Goal: Transaction & Acquisition: Obtain resource

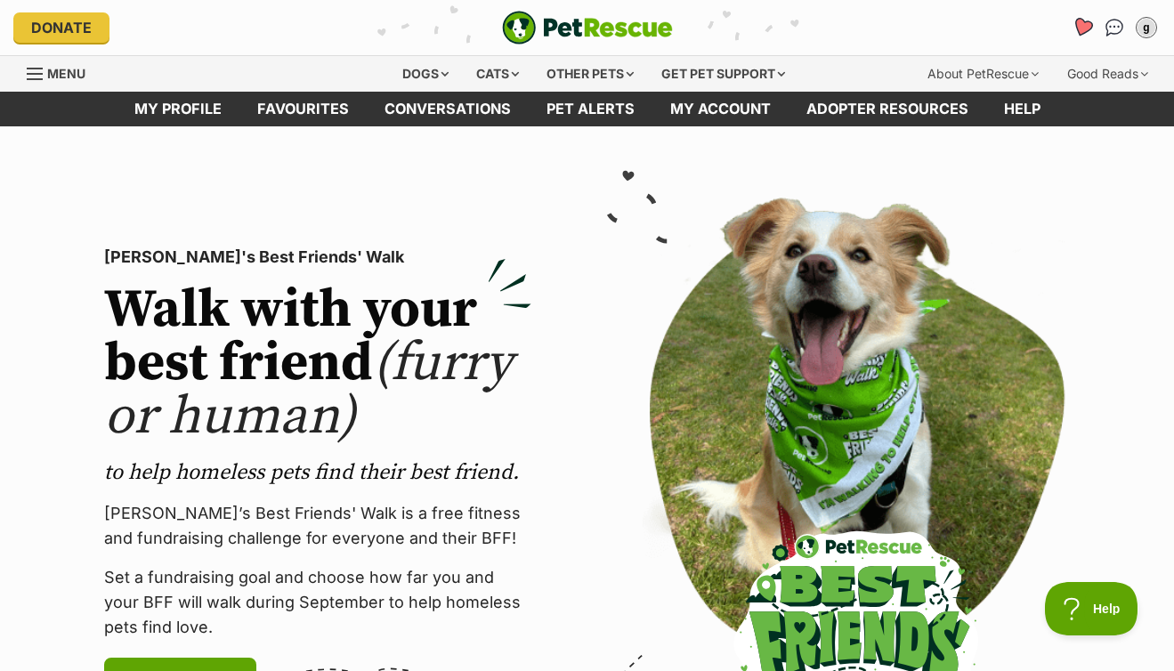
click at [1075, 28] on icon "Favourites" at bounding box center [1082, 27] width 24 height 23
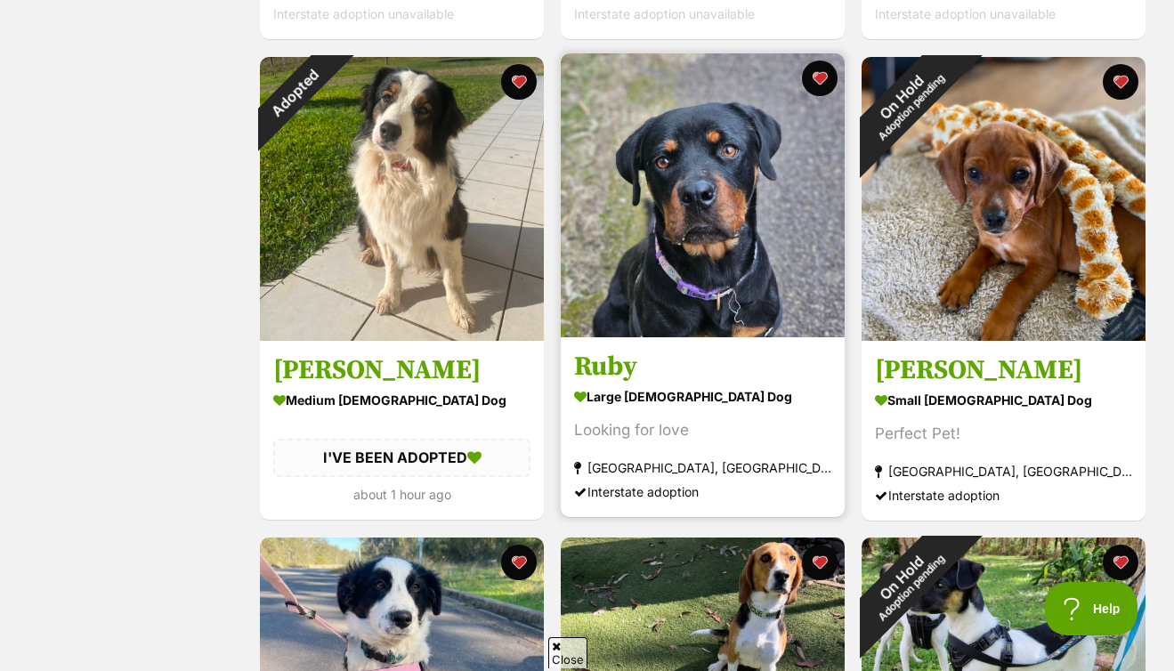
scroll to position [435, 0]
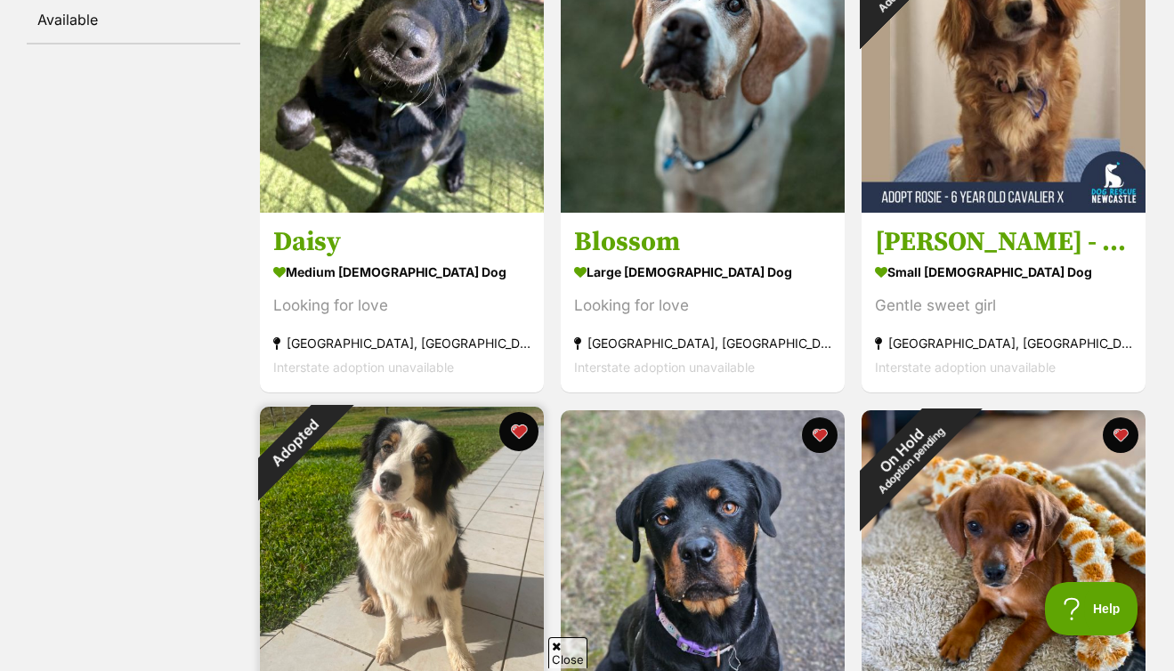
click at [531, 423] on button "favourite" at bounding box center [518, 431] width 39 height 39
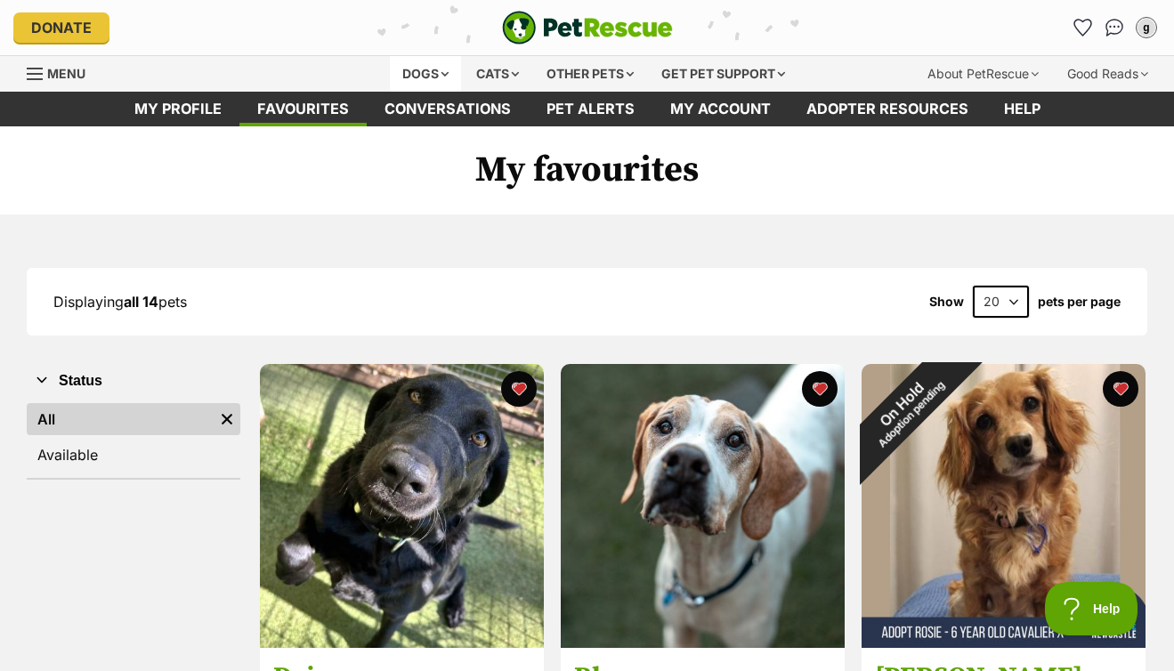
click at [418, 70] on div "Dogs" at bounding box center [425, 74] width 71 height 36
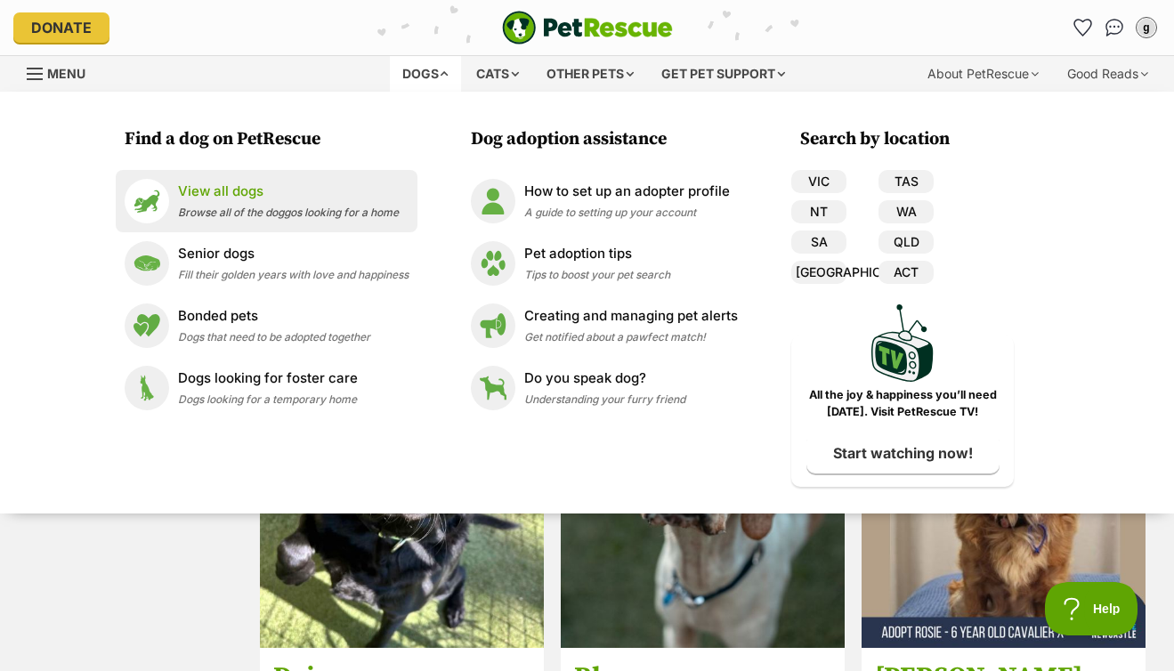
click at [270, 207] on span "Browse all of the doggos looking for a home" at bounding box center [288, 212] width 221 height 13
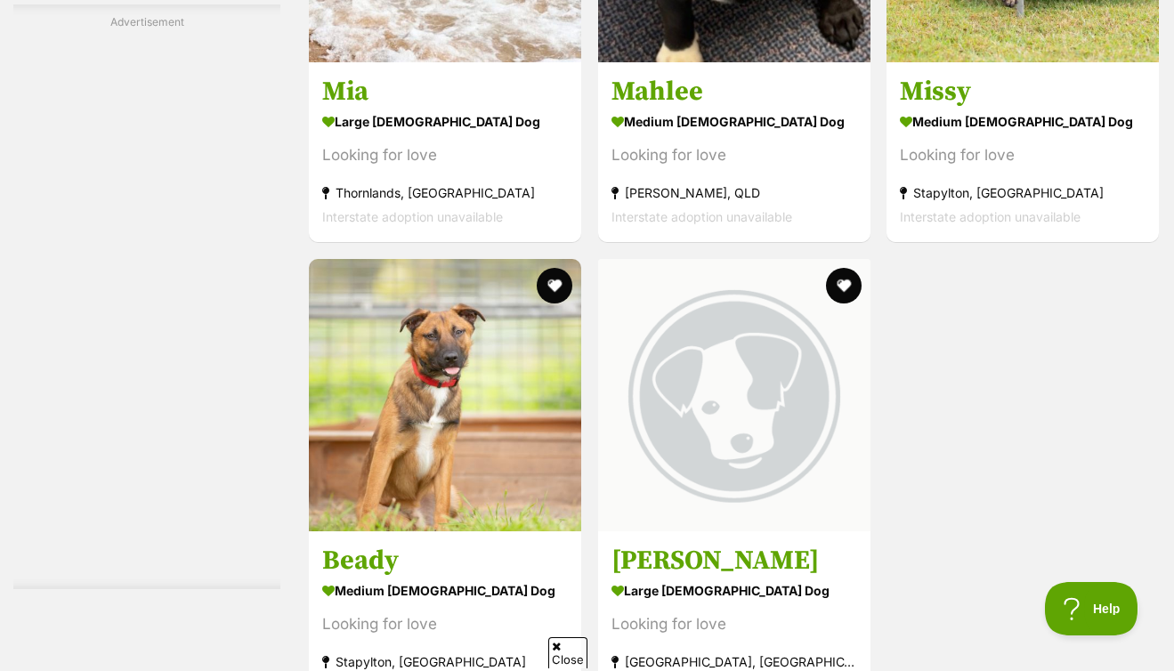
scroll to position [4040, 0]
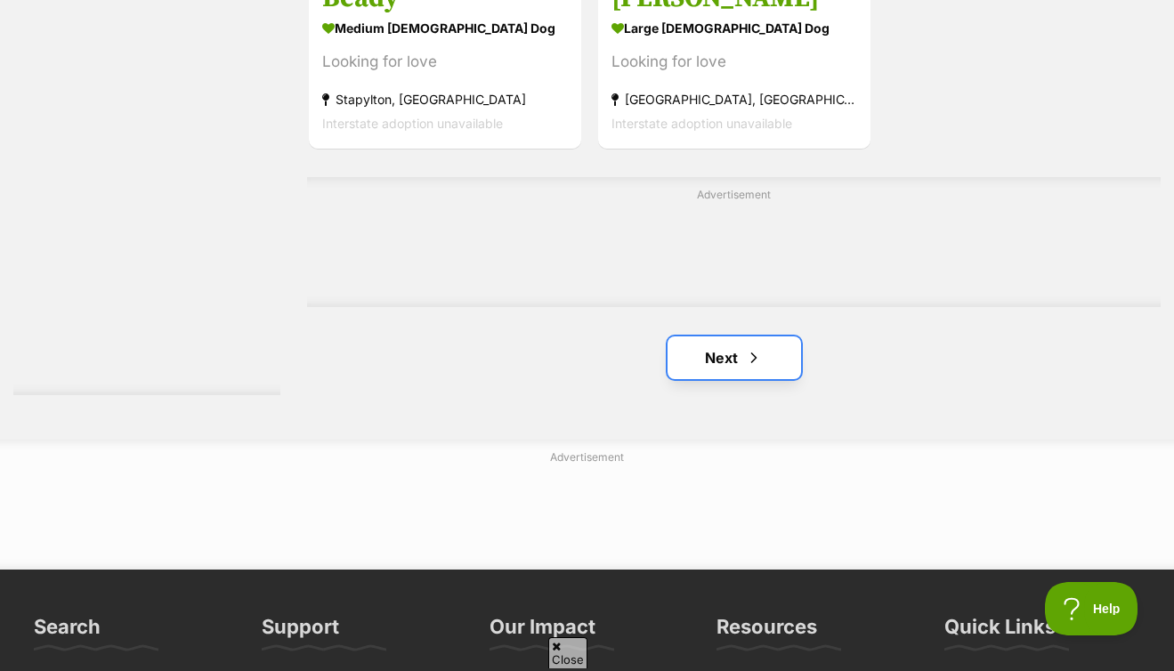
click at [720, 358] on link "Next" at bounding box center [733, 357] width 133 height 43
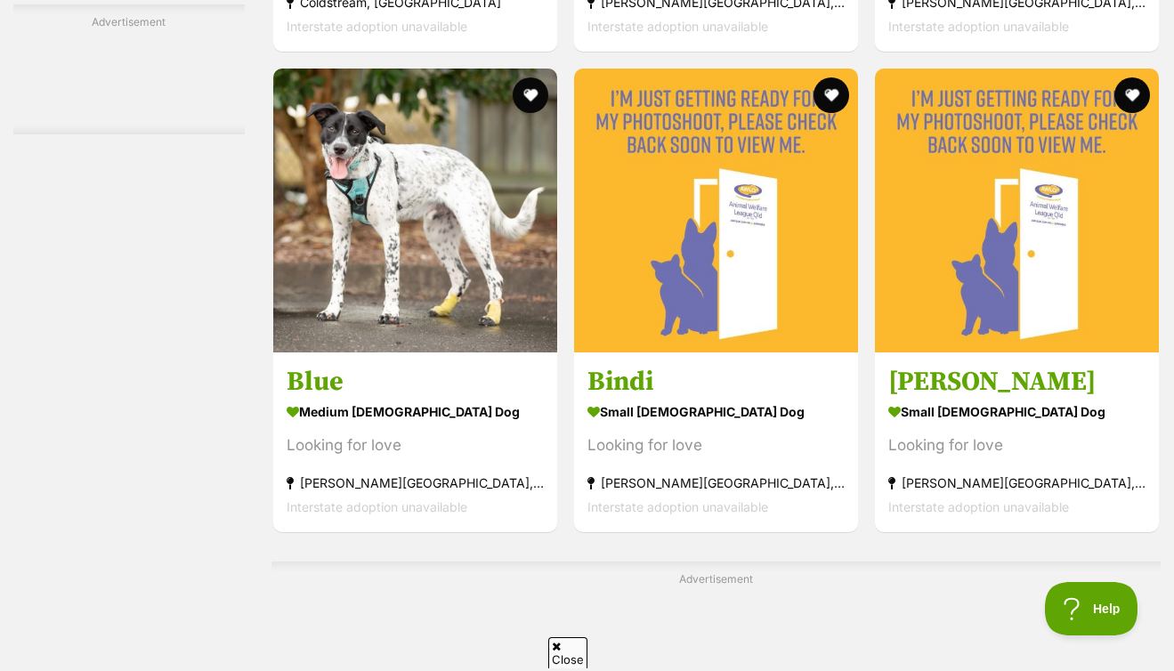
scroll to position [3417, 0]
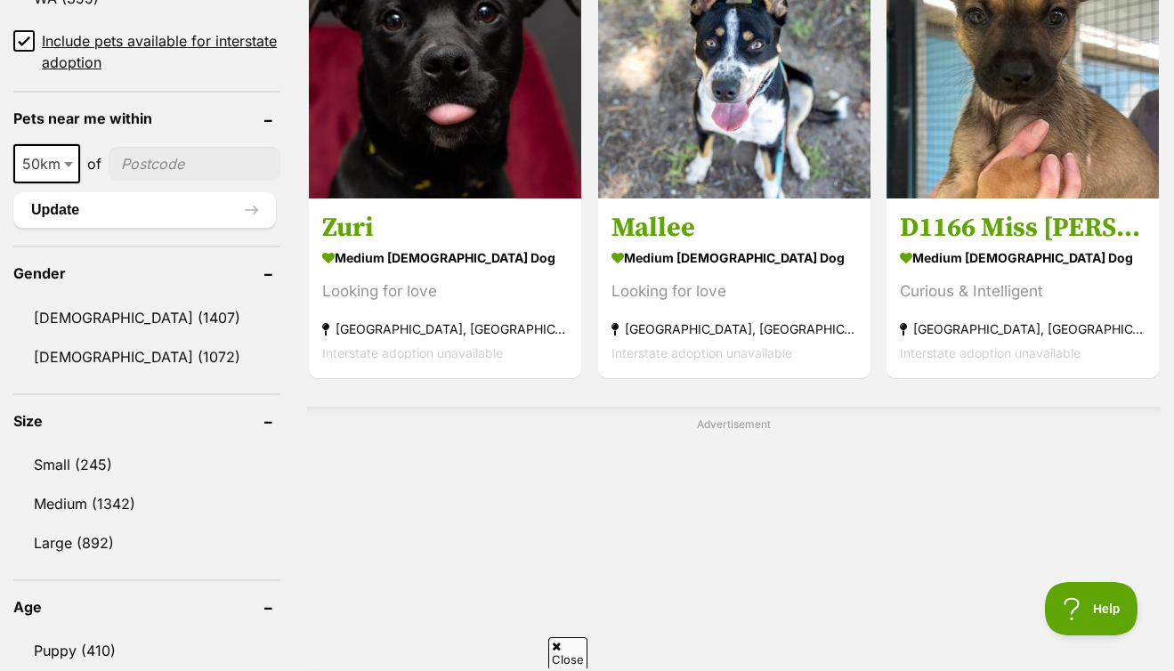
scroll to position [1042, 0]
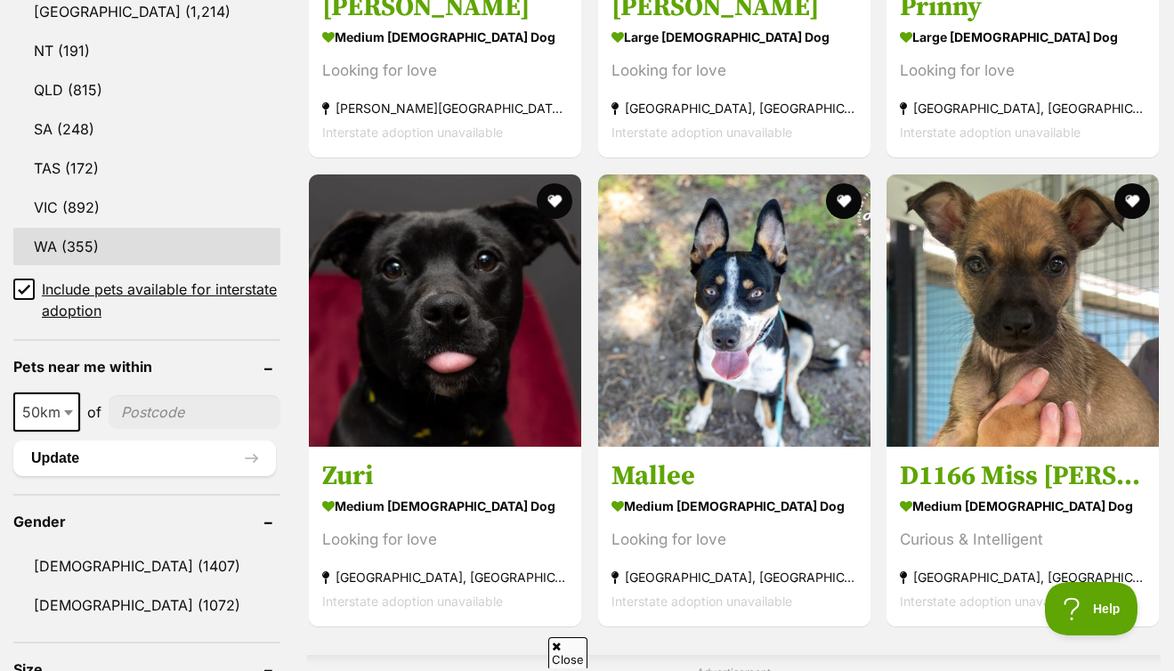
click at [82, 256] on link "WA (355)" at bounding box center [146, 246] width 267 height 37
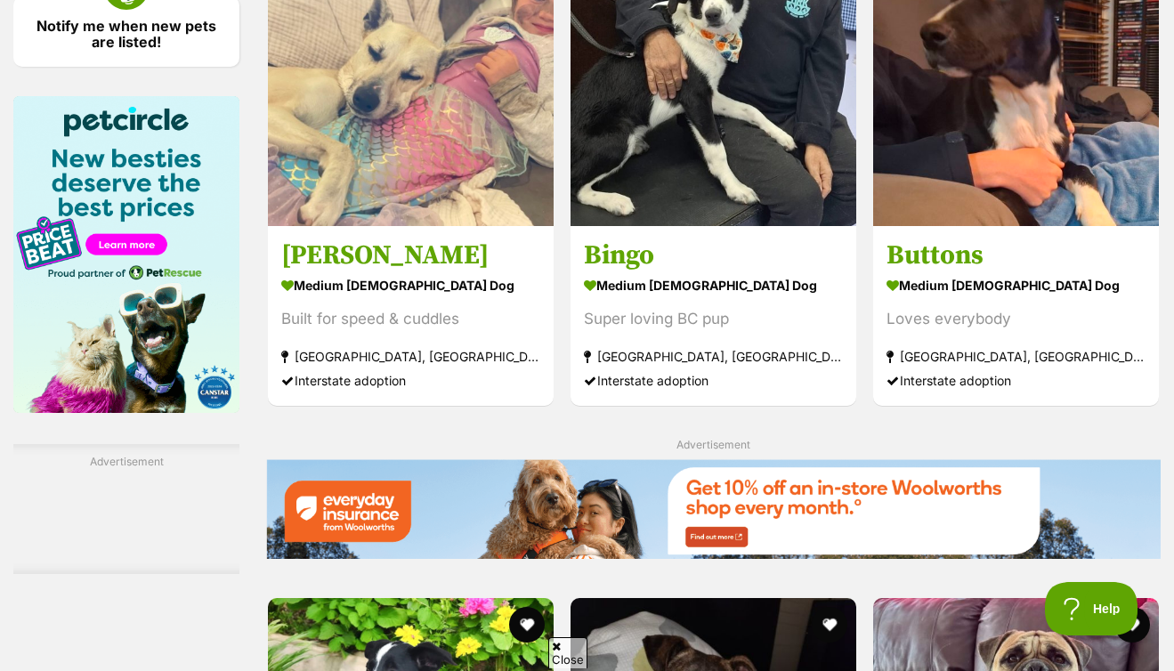
scroll to position [3058, 0]
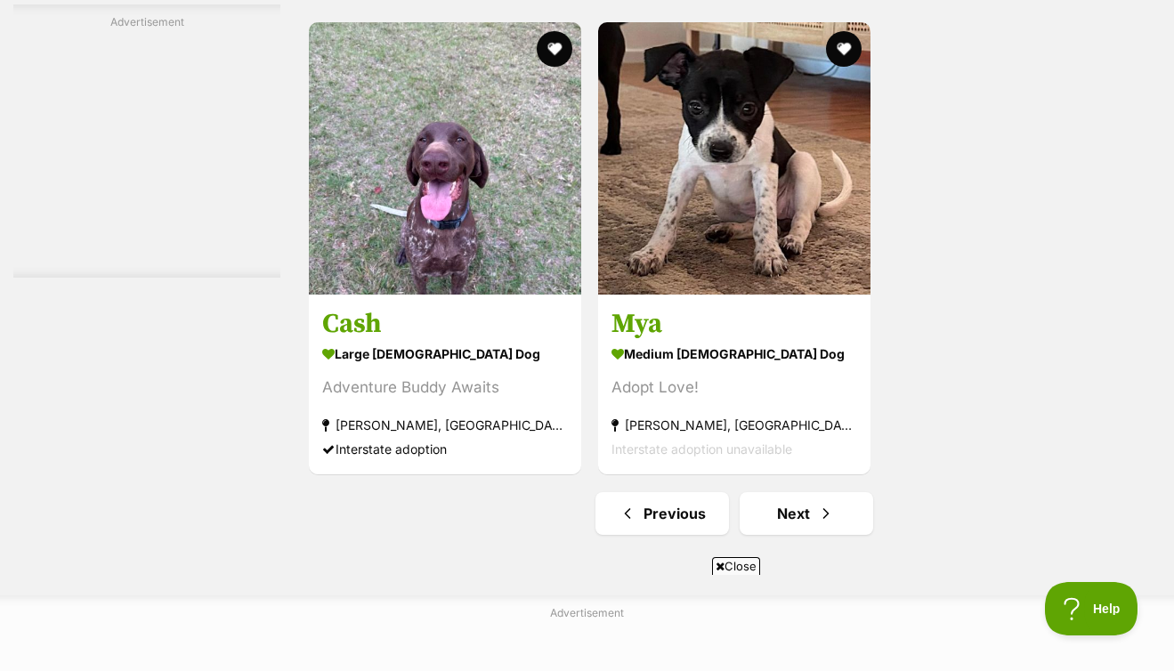
scroll to position [4261, 0]
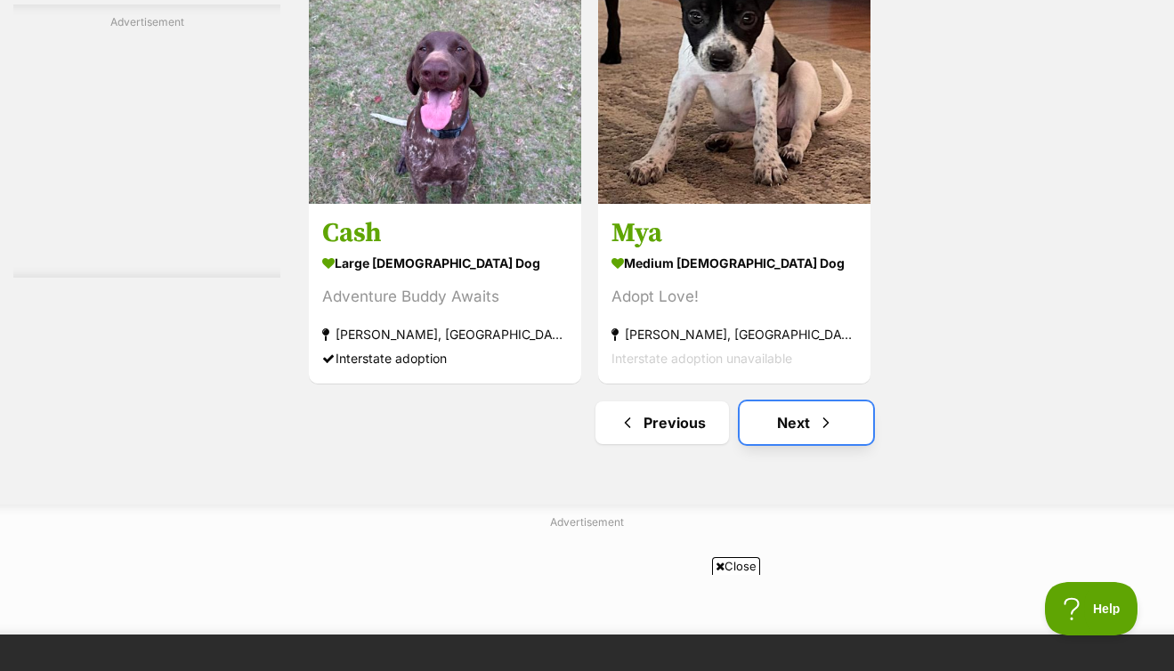
click at [824, 424] on span "Next page" at bounding box center [826, 422] width 18 height 21
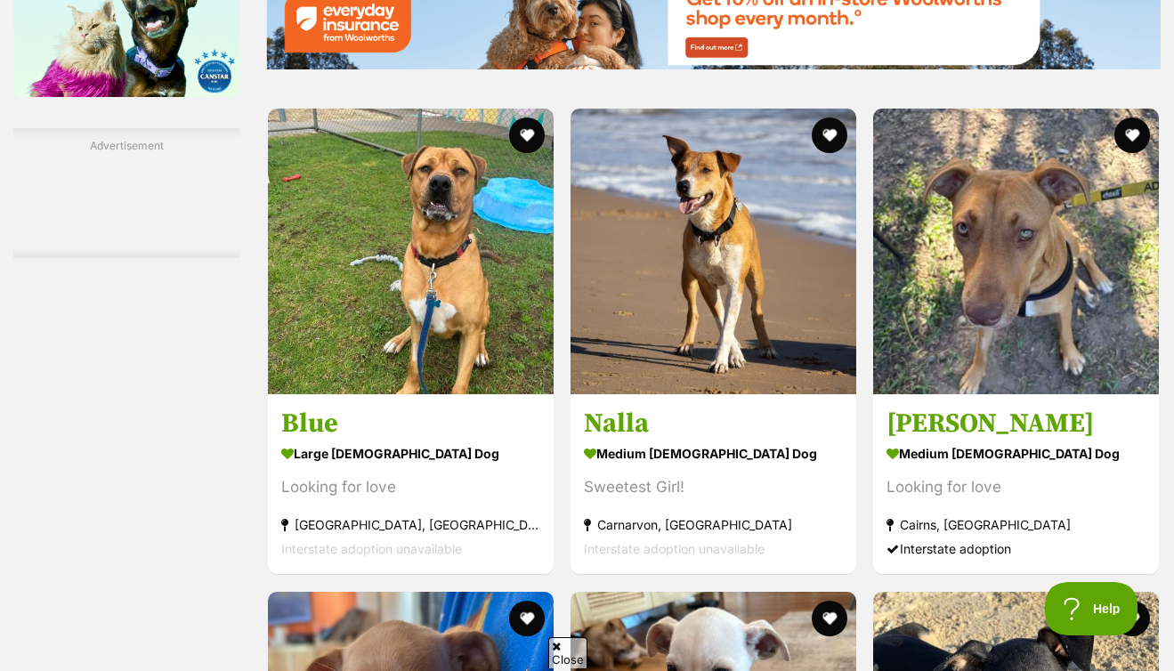
scroll to position [3406, 0]
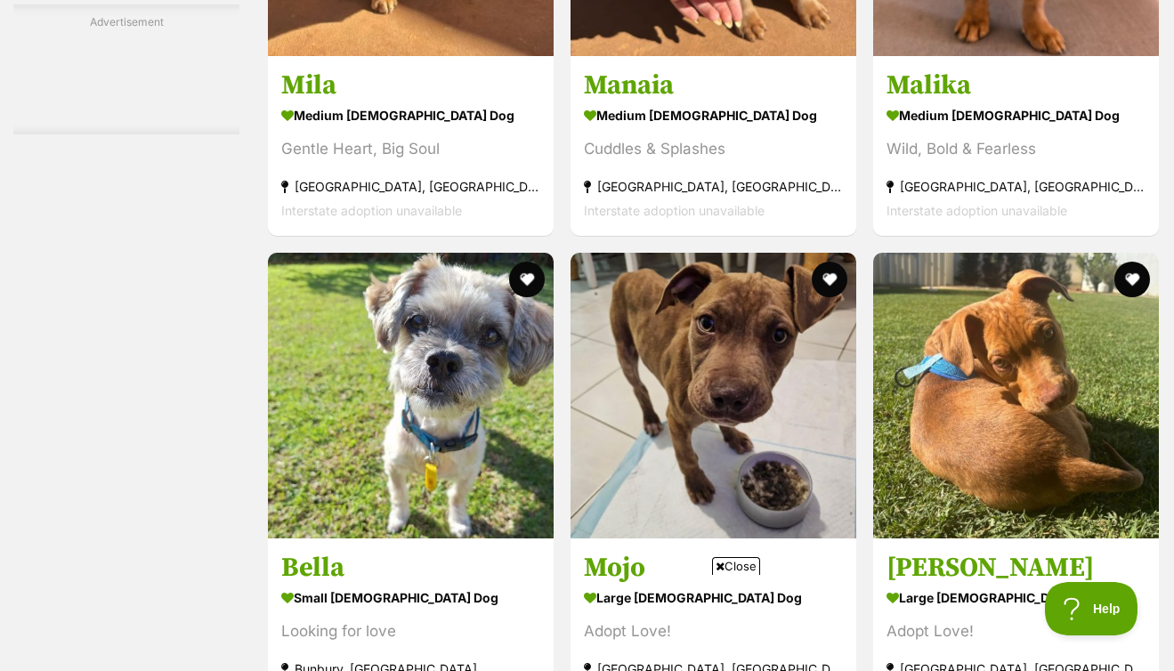
scroll to position [2974, 0]
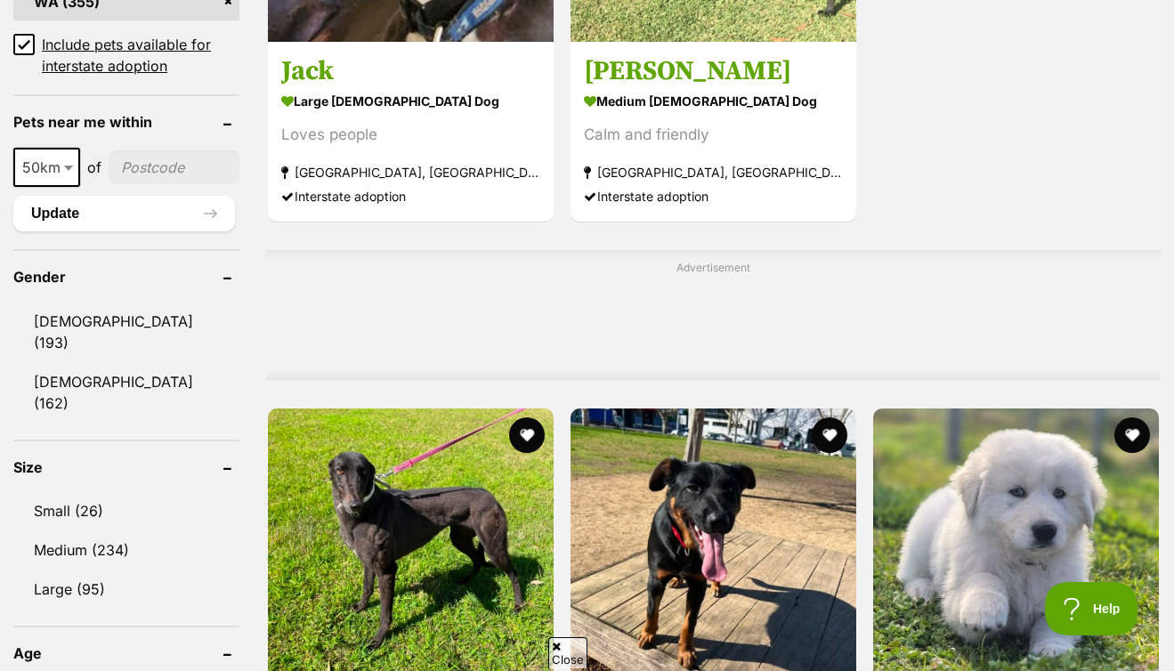
scroll to position [1408, 0]
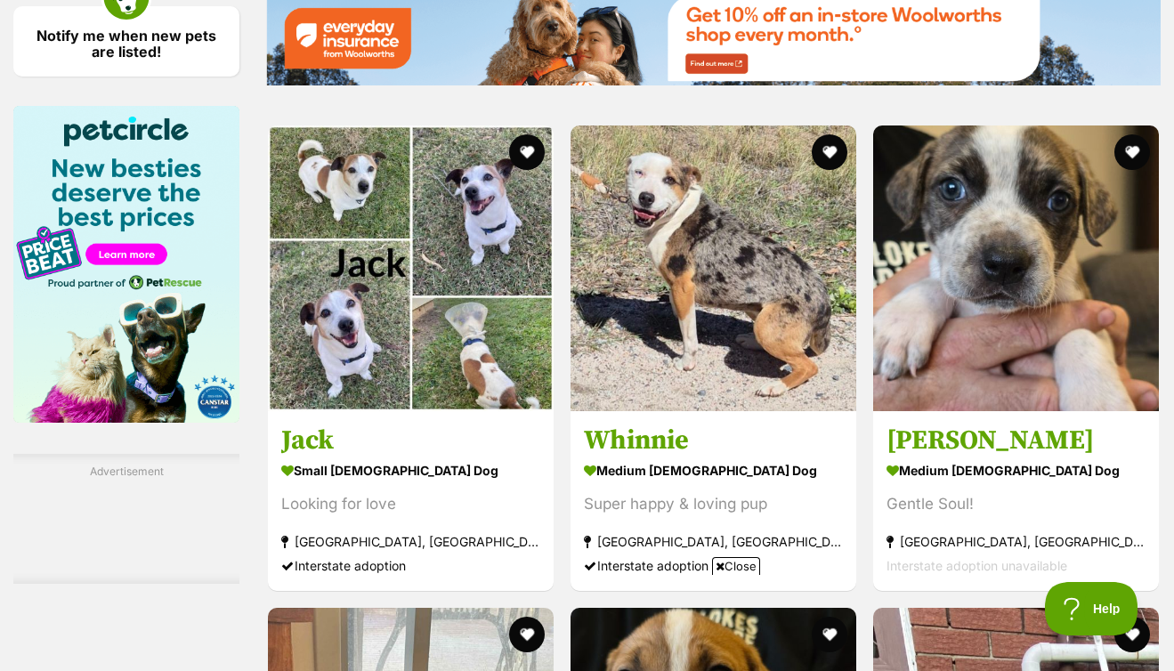
scroll to position [3106, 0]
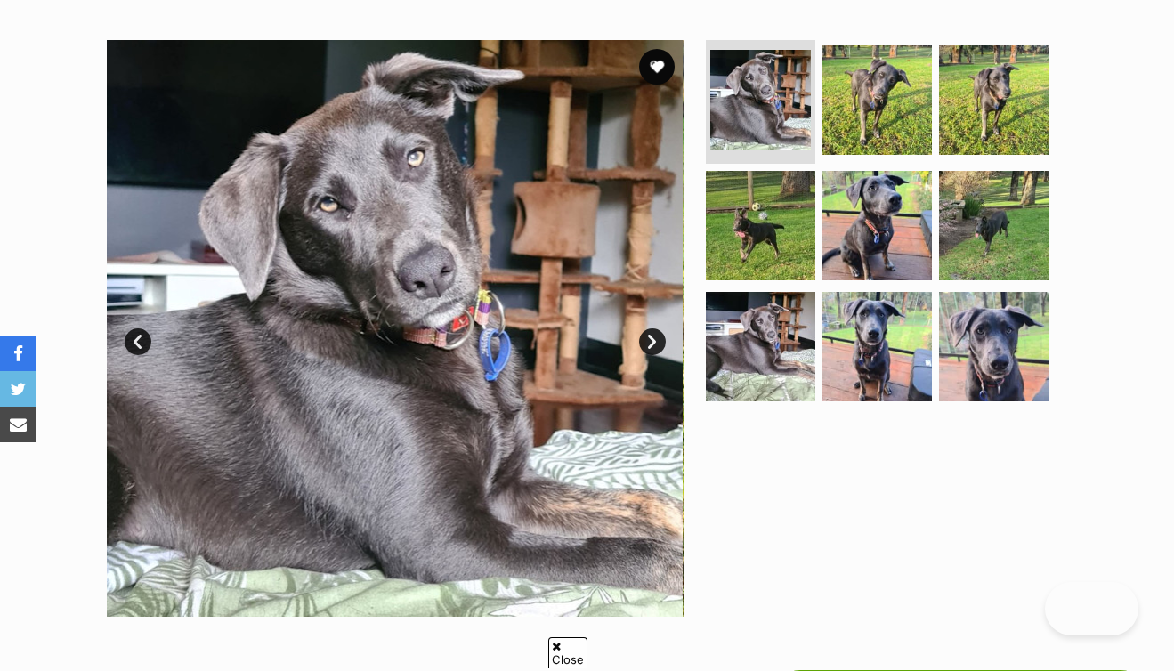
click at [657, 343] on link "Next" at bounding box center [652, 341] width 27 height 27
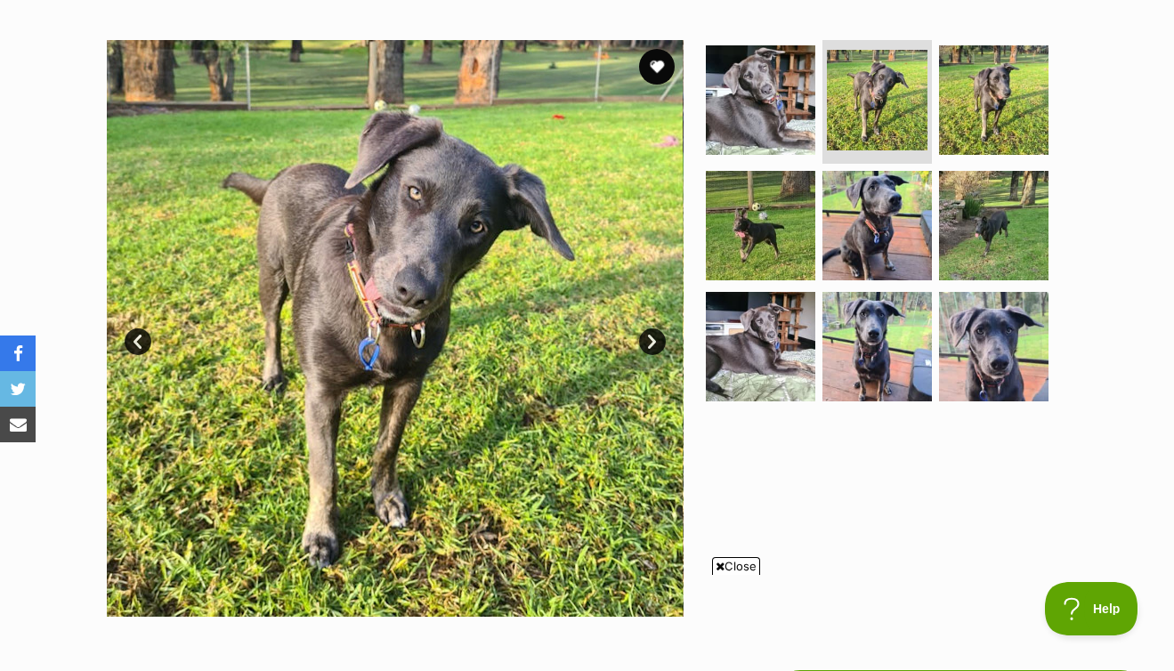
click at [658, 342] on link "Next" at bounding box center [652, 341] width 27 height 27
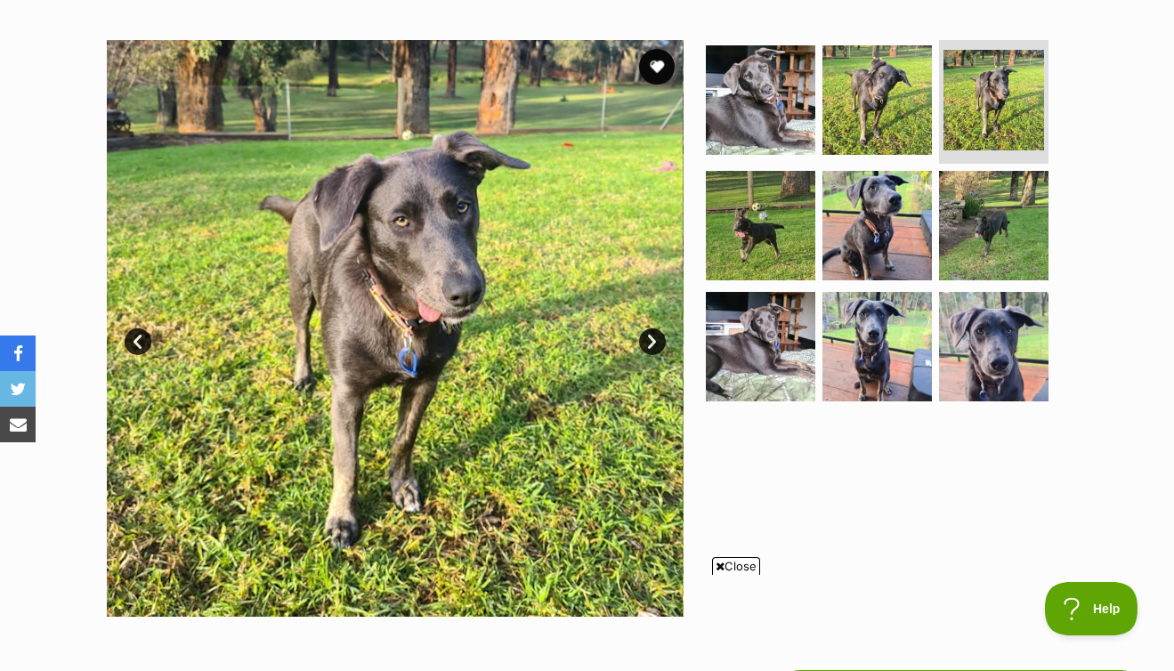
click at [658, 342] on link "Next" at bounding box center [652, 341] width 27 height 27
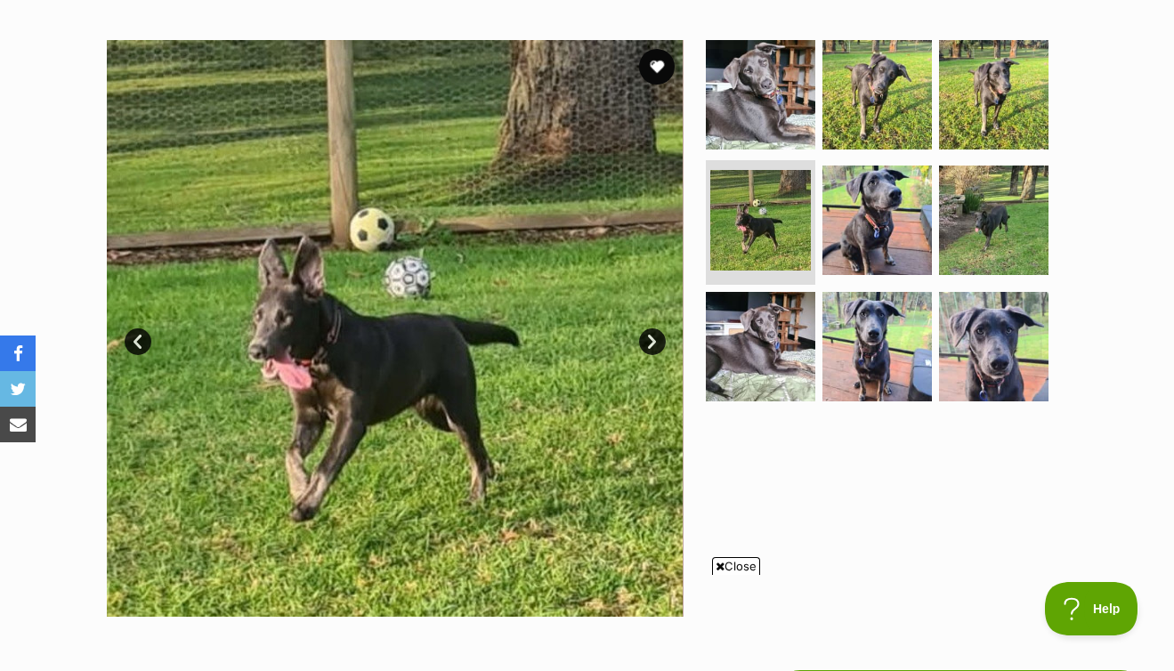
click at [658, 343] on link "Next" at bounding box center [652, 341] width 27 height 27
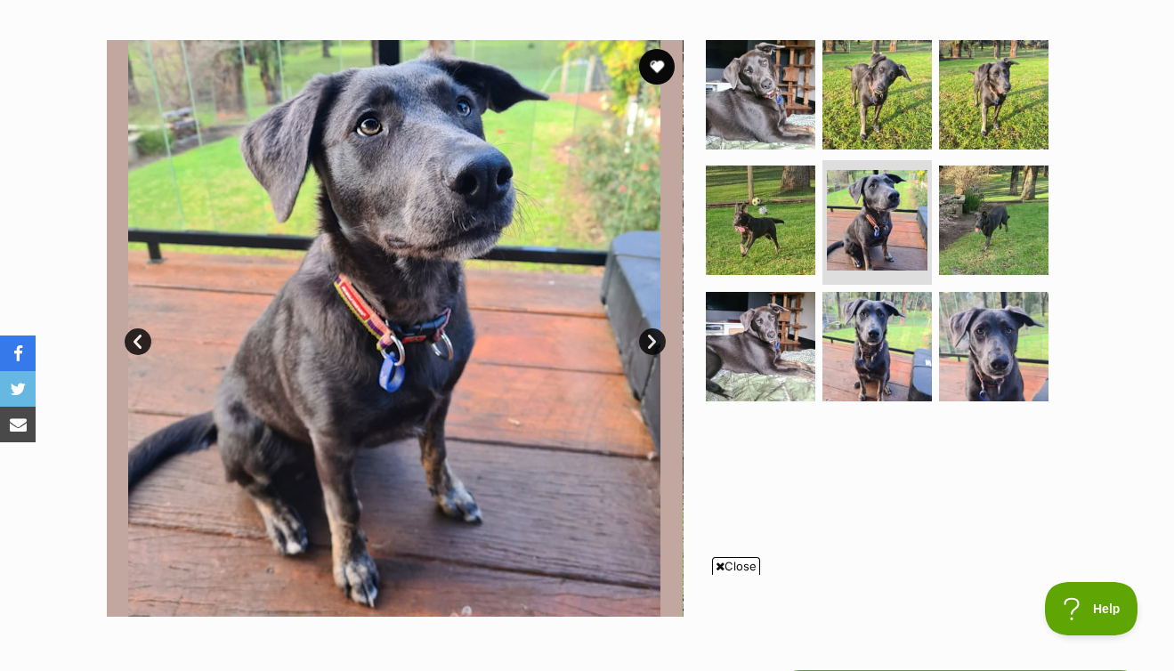
click at [658, 343] on link "Next" at bounding box center [652, 341] width 27 height 27
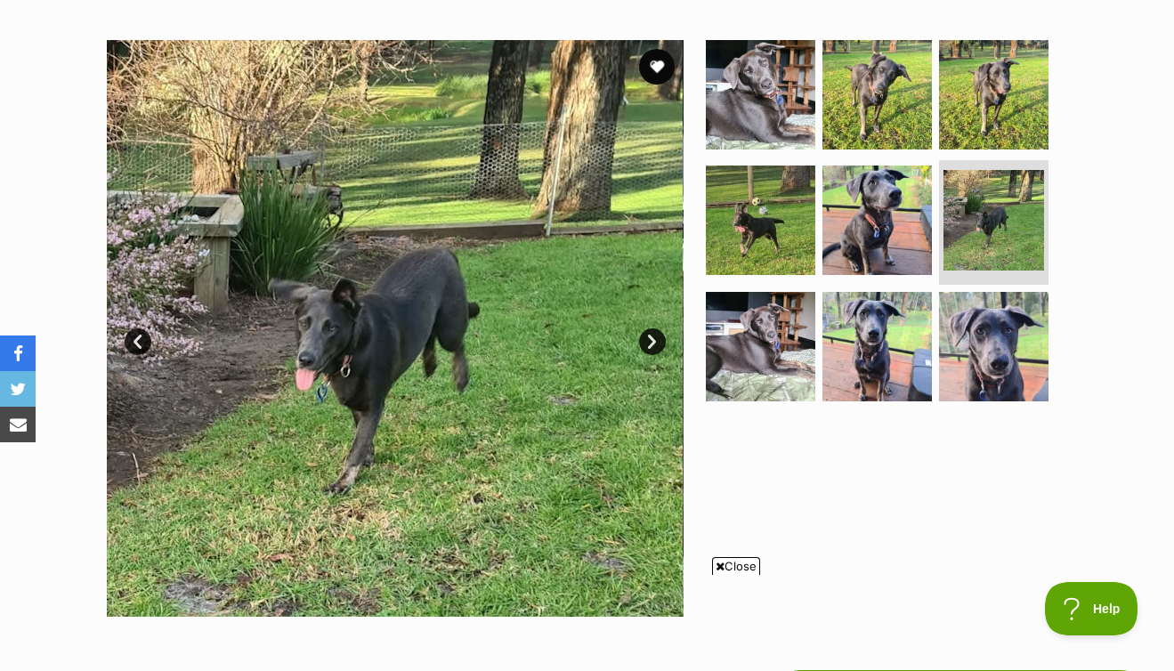
click at [657, 343] on link "Next" at bounding box center [652, 341] width 27 height 27
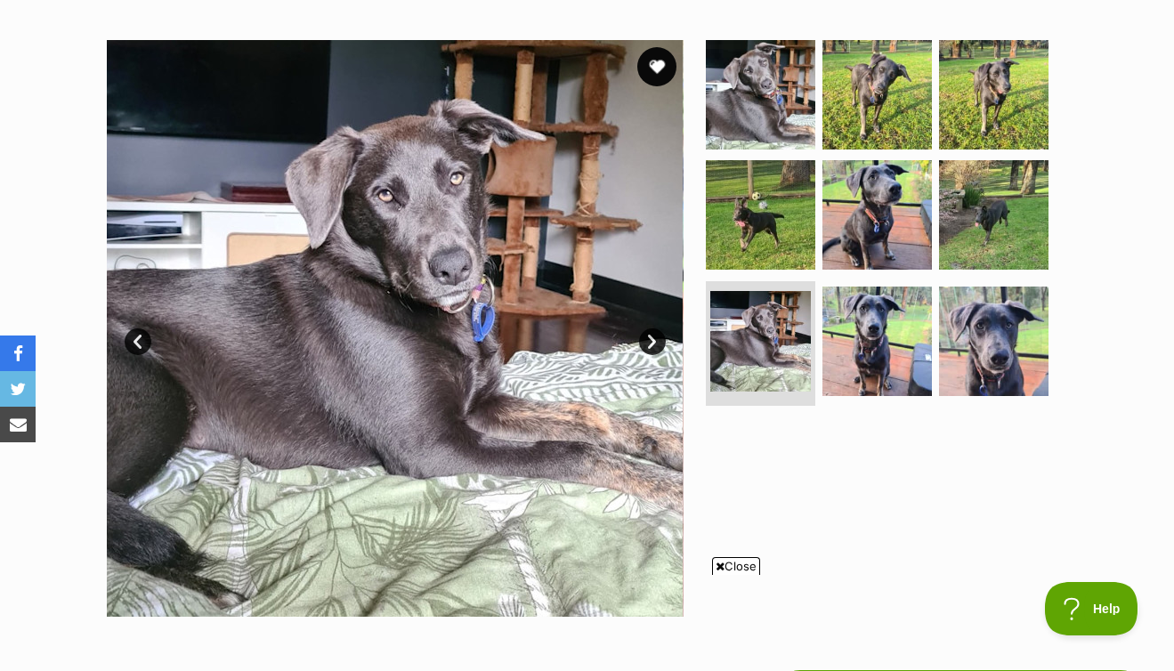
click at [655, 73] on button "favourite" at bounding box center [656, 66] width 39 height 39
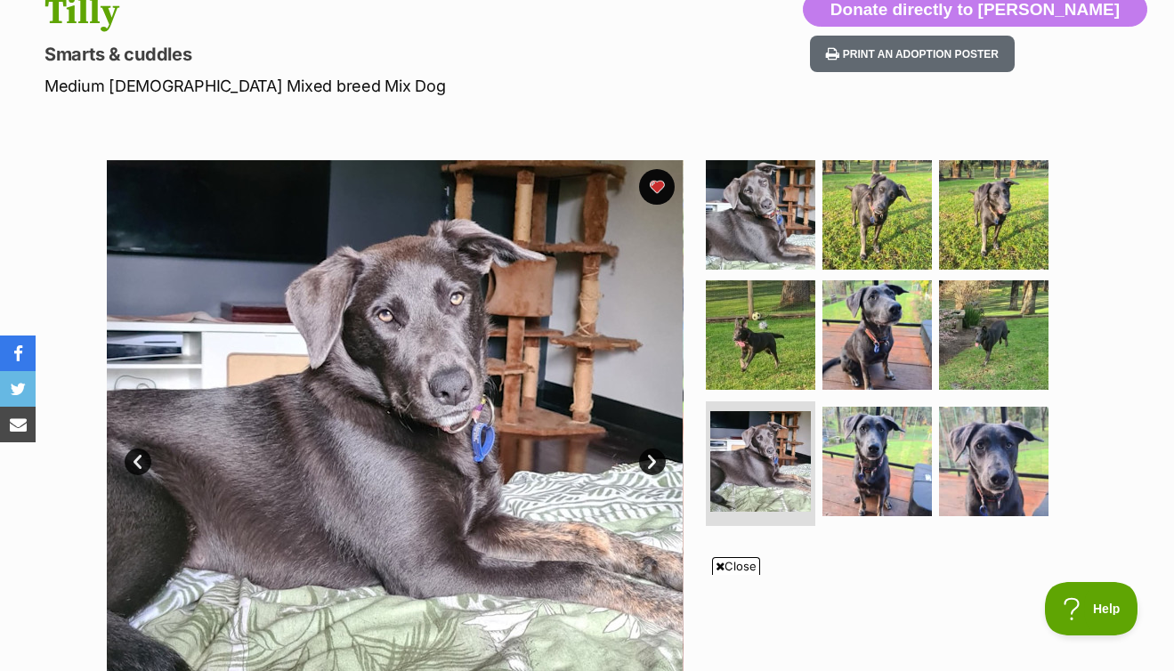
scroll to position [382, 0]
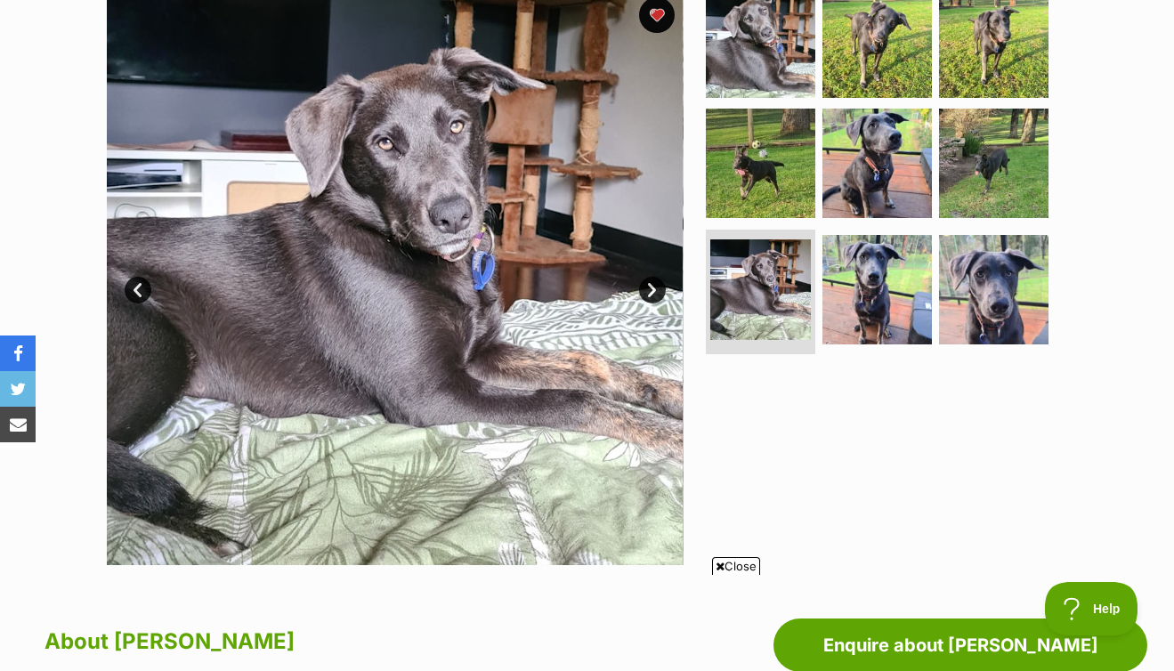
click at [654, 287] on link "Next" at bounding box center [652, 290] width 27 height 27
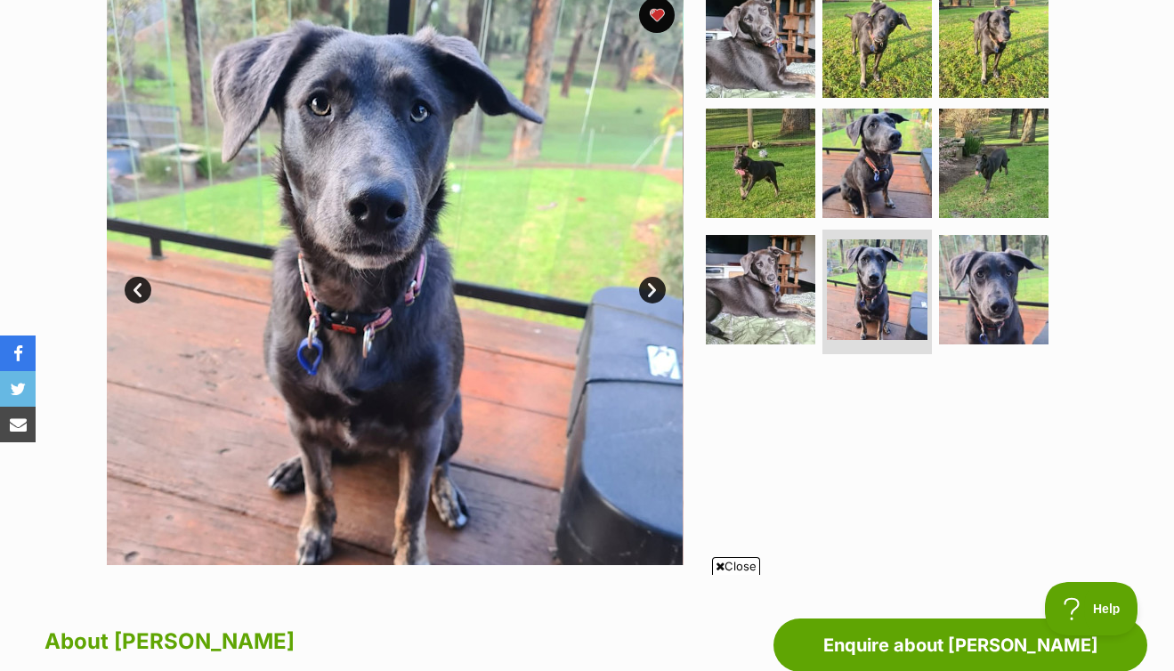
click at [654, 287] on link "Next" at bounding box center [652, 290] width 27 height 27
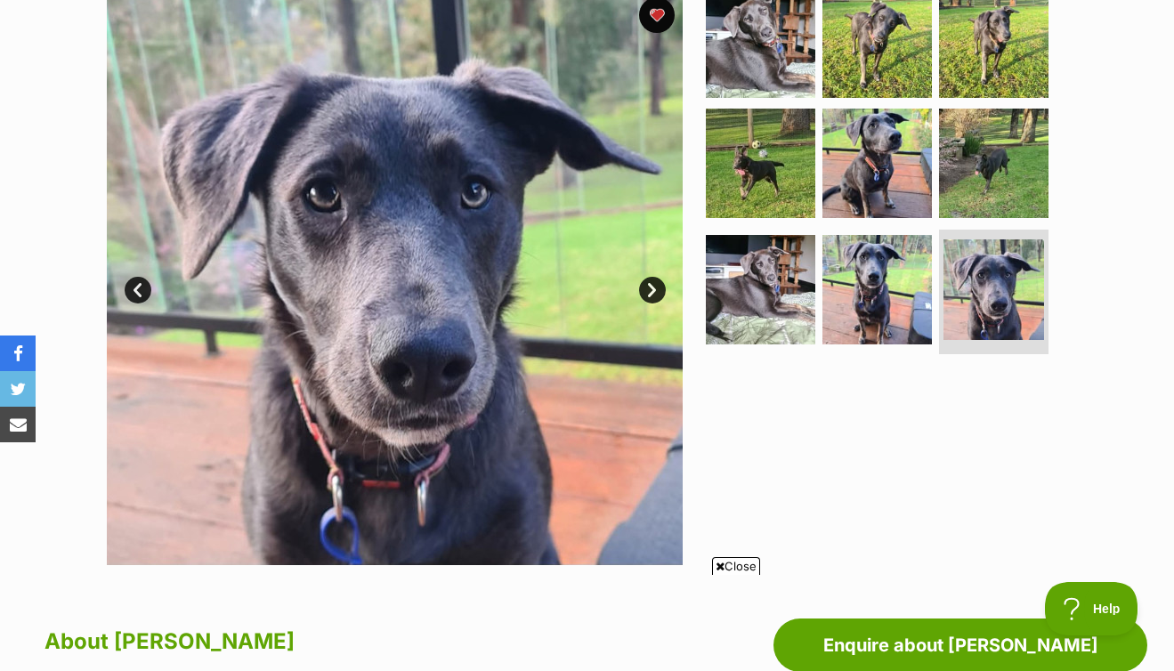
click at [654, 287] on link "Next" at bounding box center [652, 290] width 27 height 27
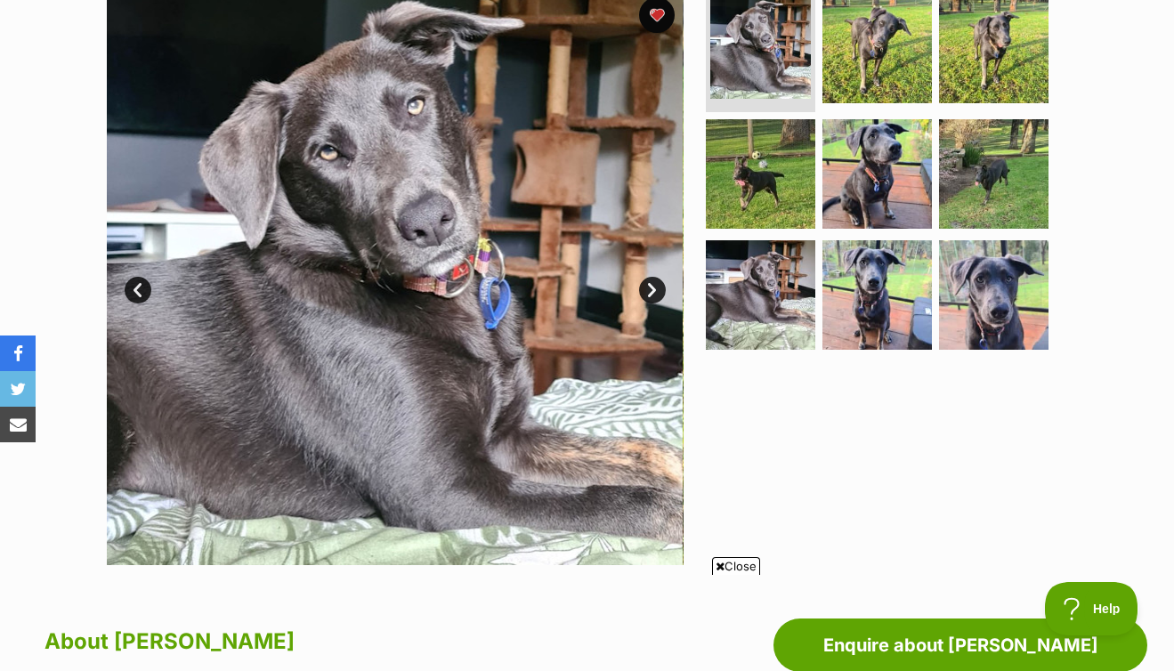
click at [654, 287] on link "Next" at bounding box center [652, 290] width 27 height 27
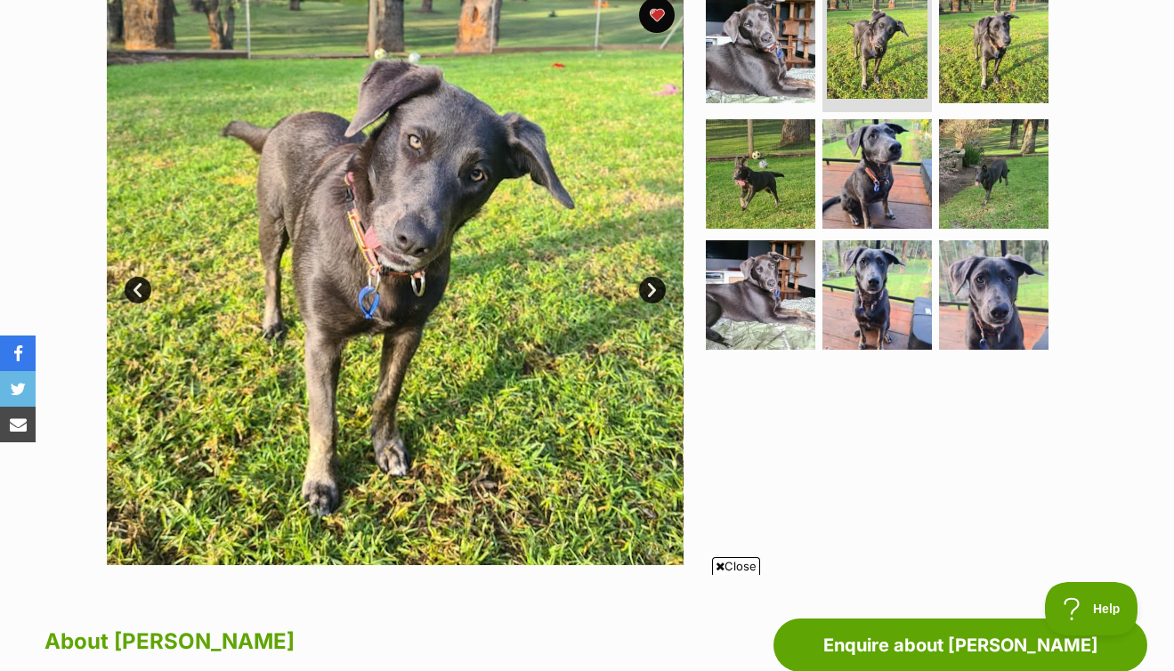
click at [654, 287] on link "Next" at bounding box center [652, 290] width 27 height 27
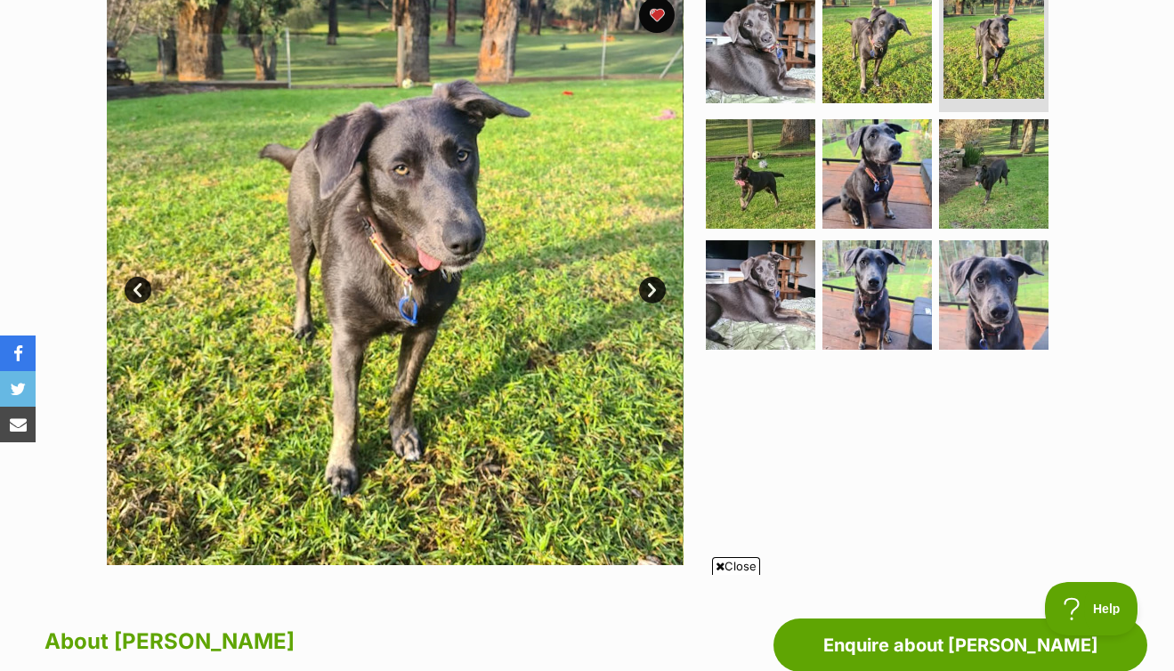
click at [654, 287] on link "Next" at bounding box center [652, 290] width 27 height 27
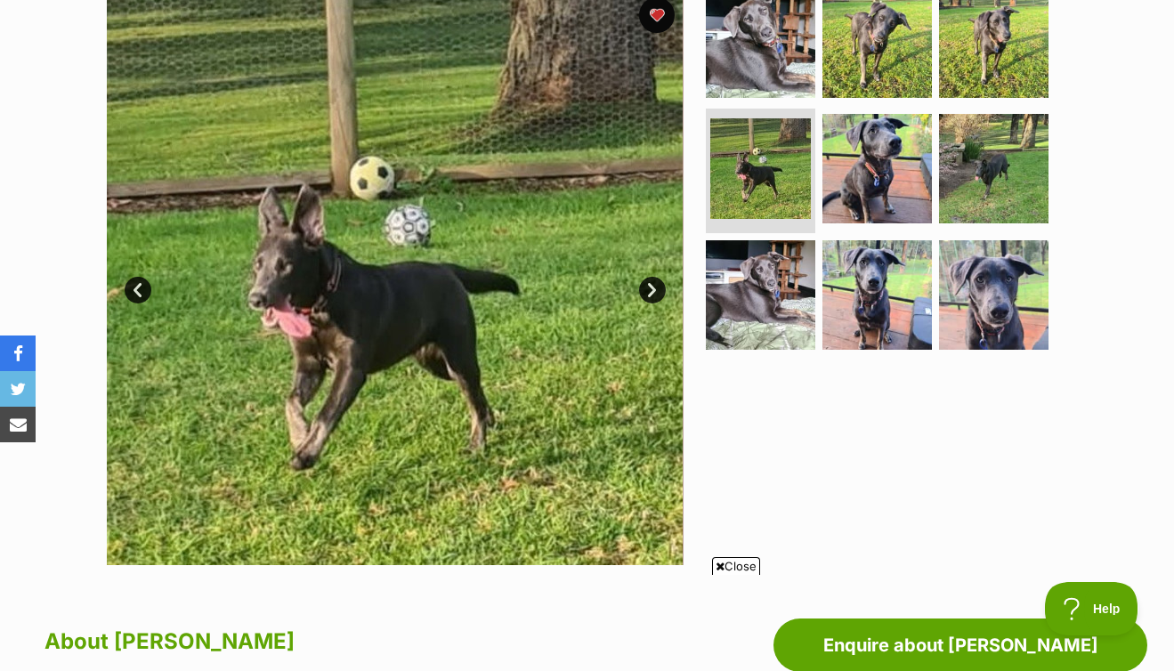
click at [654, 287] on link "Next" at bounding box center [652, 290] width 27 height 27
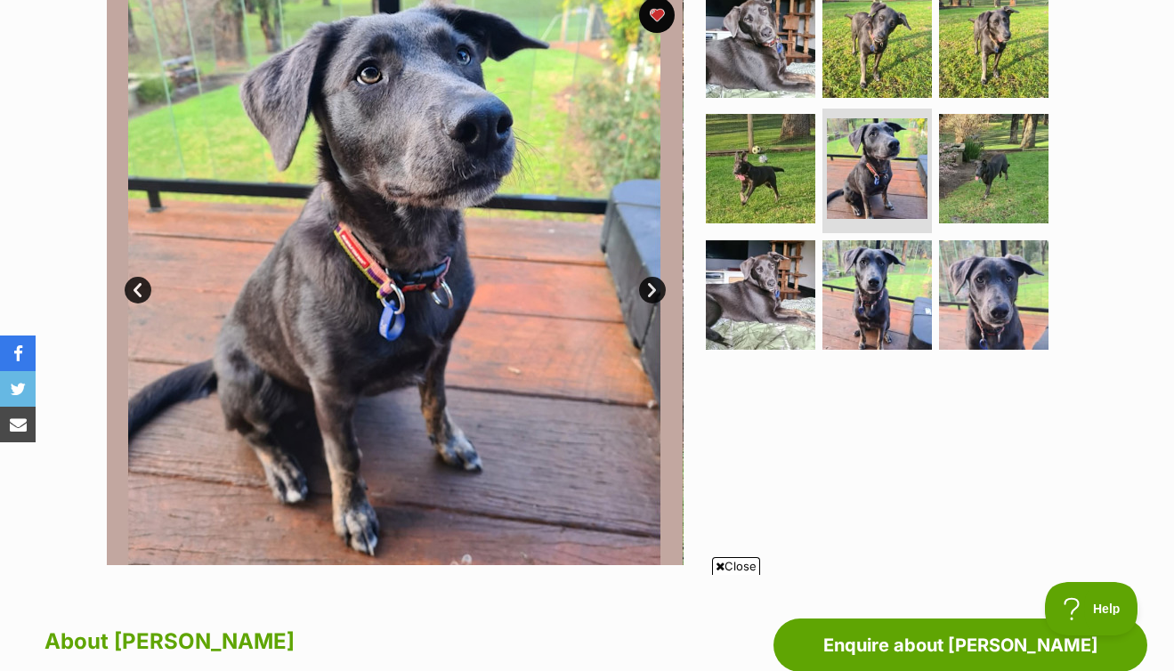
click at [654, 287] on link "Next" at bounding box center [652, 290] width 27 height 27
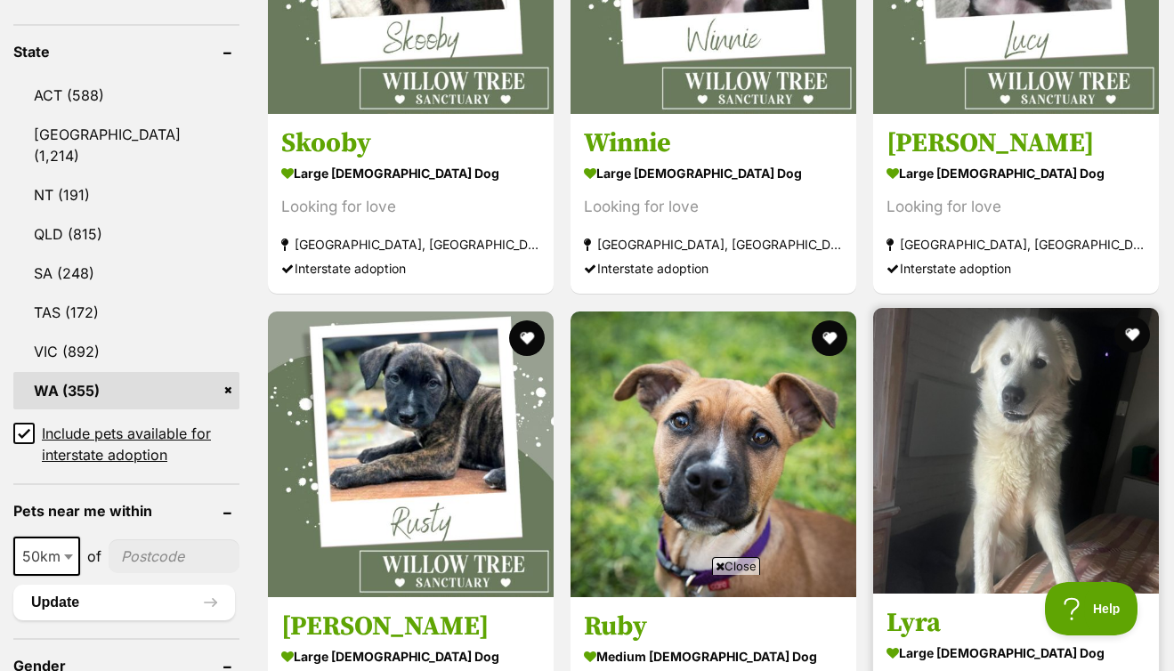
click at [873, 314] on img at bounding box center [1016, 451] width 286 height 286
click at [1112, 315] on button "favourite" at bounding box center [1131, 334] width 39 height 39
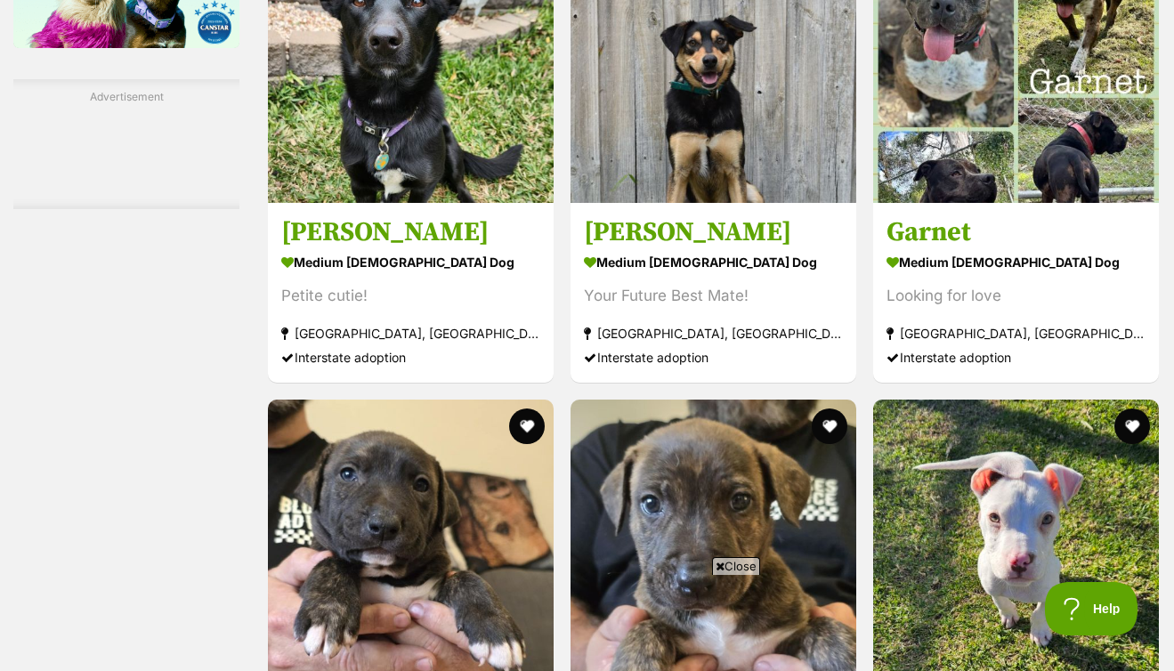
scroll to position [3115, 0]
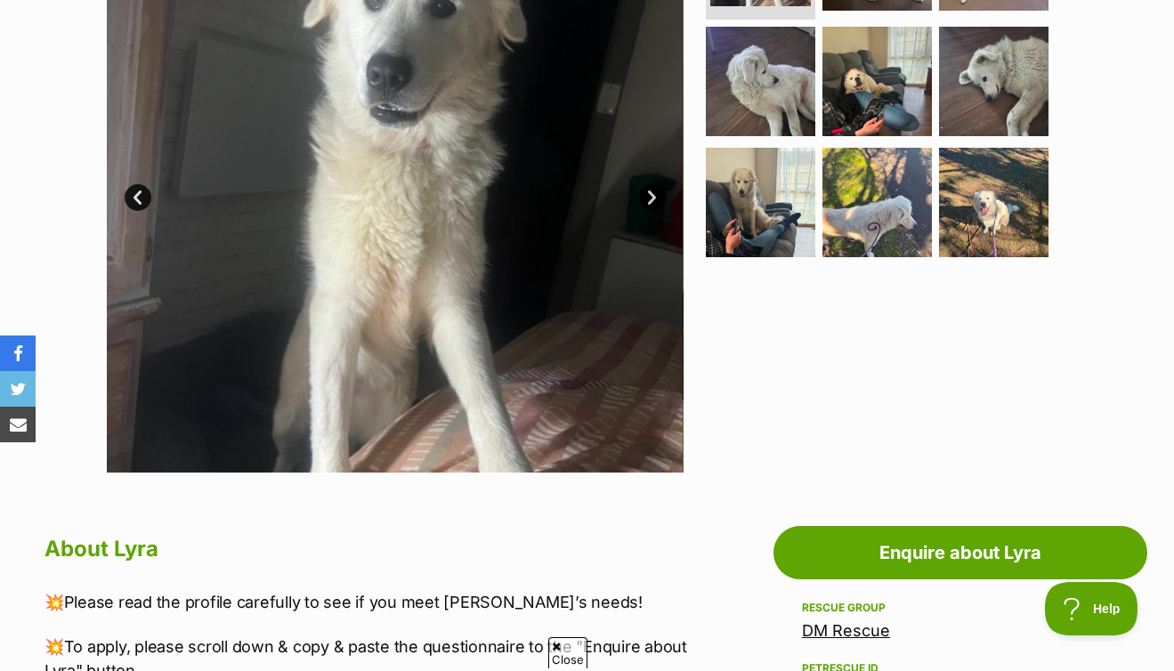
scroll to position [238, 0]
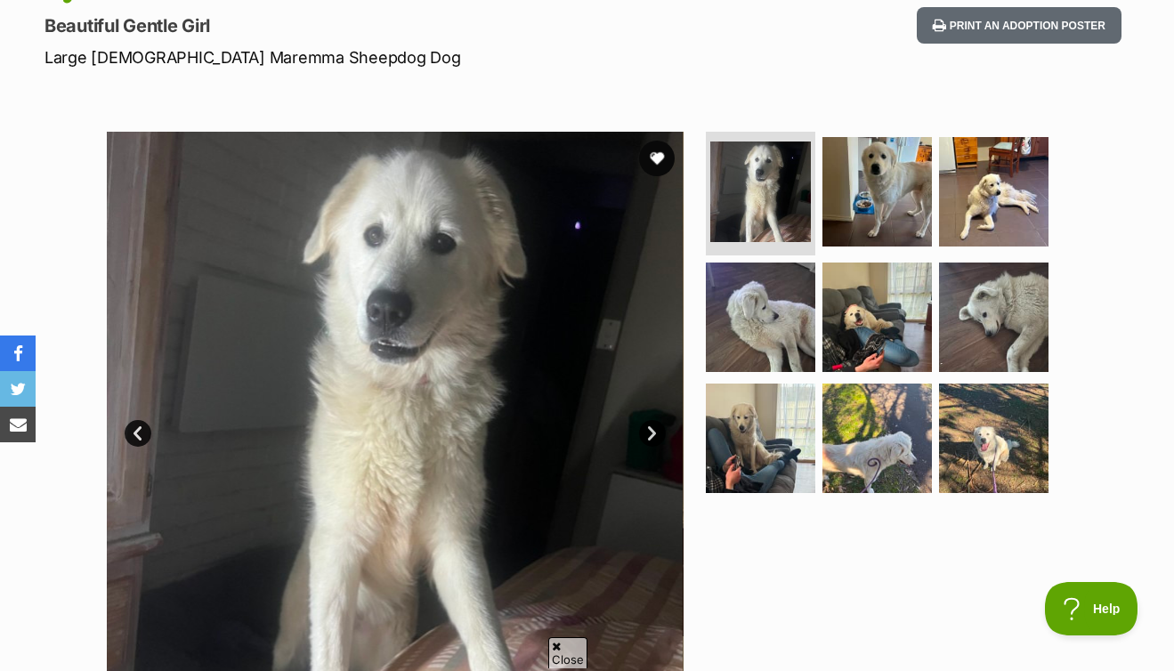
click at [662, 428] on link "Next" at bounding box center [652, 433] width 27 height 27
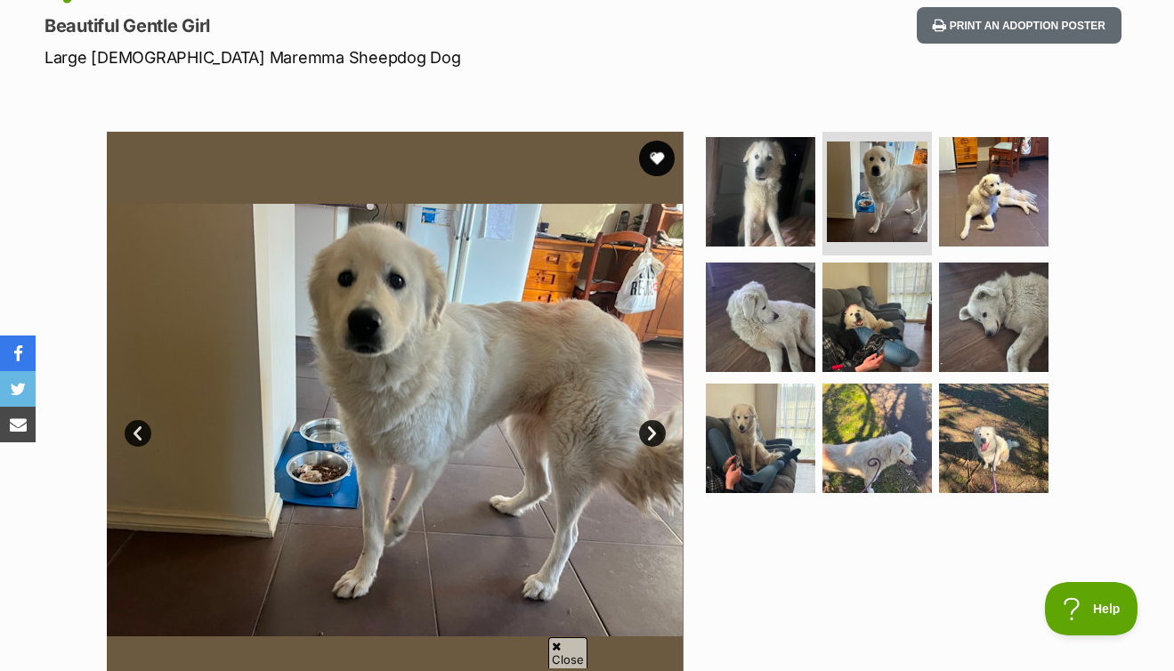
click at [658, 429] on link "Next" at bounding box center [652, 433] width 27 height 27
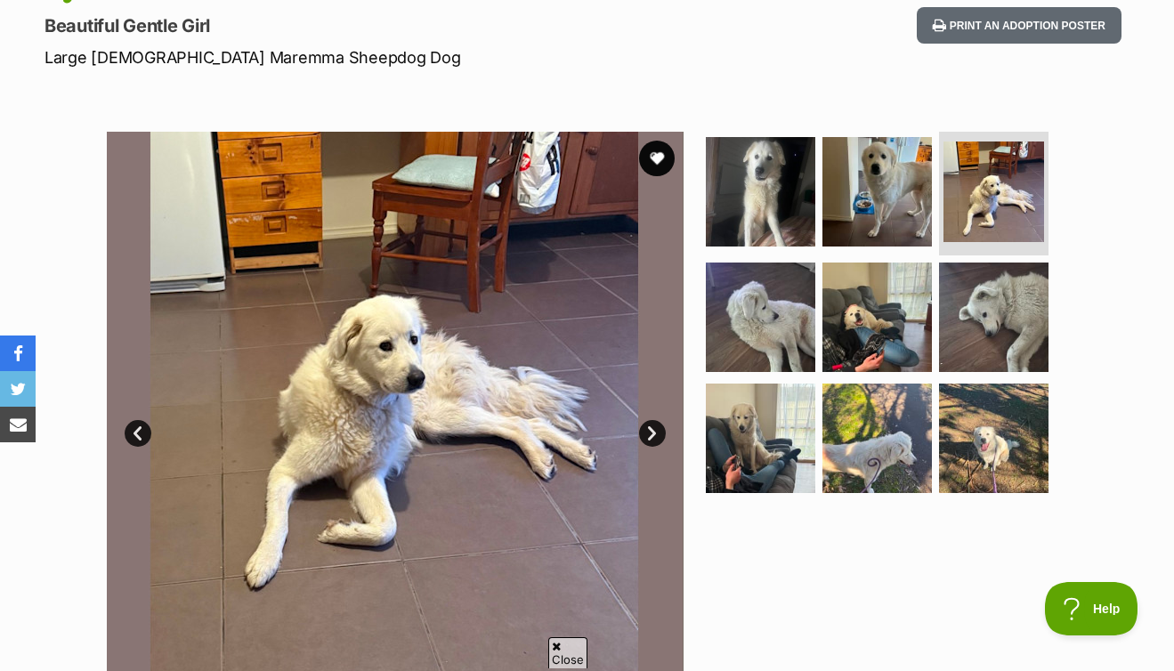
click at [658, 429] on link "Next" at bounding box center [652, 433] width 27 height 27
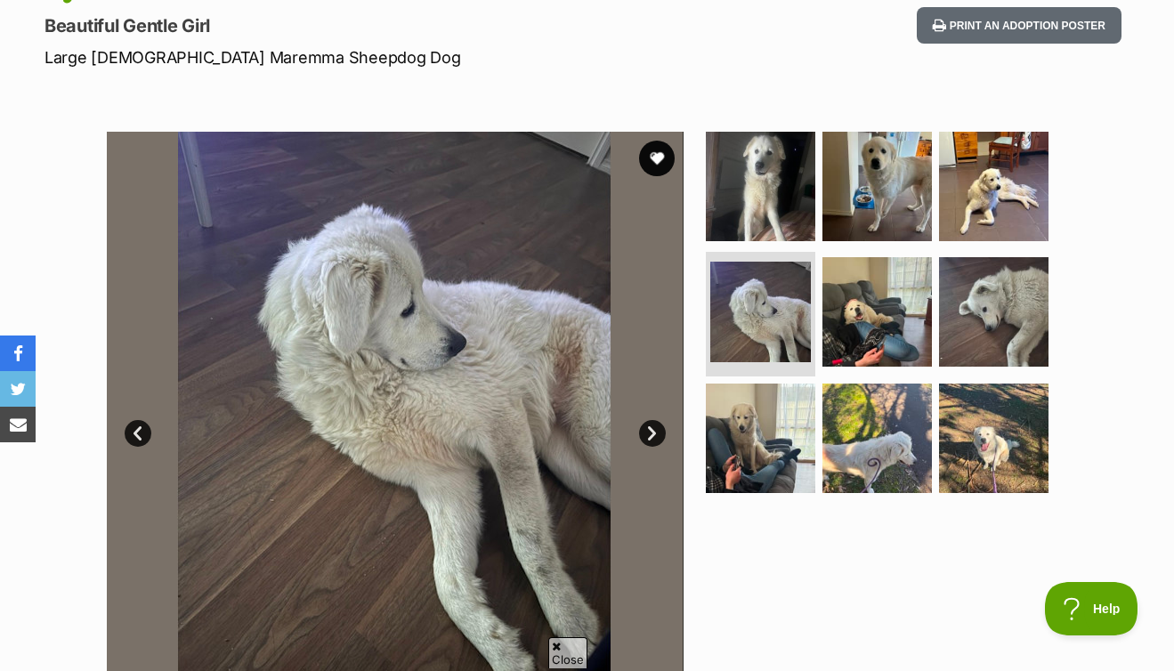
click at [658, 429] on link "Next" at bounding box center [652, 433] width 27 height 27
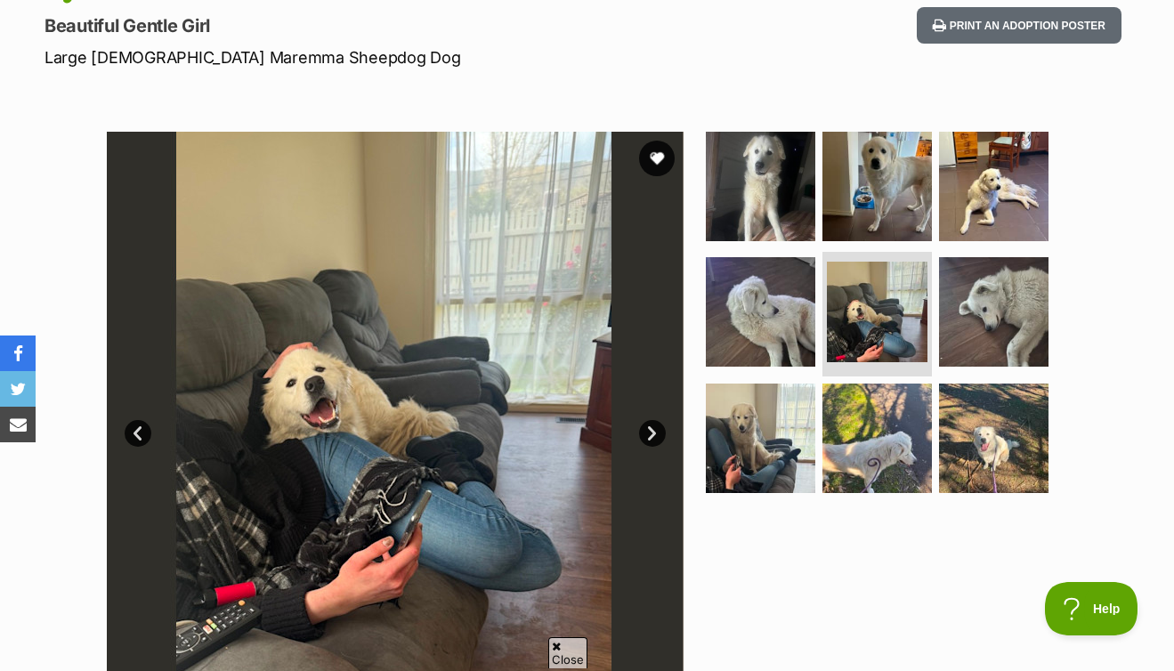
click at [658, 429] on link "Next" at bounding box center [652, 433] width 27 height 27
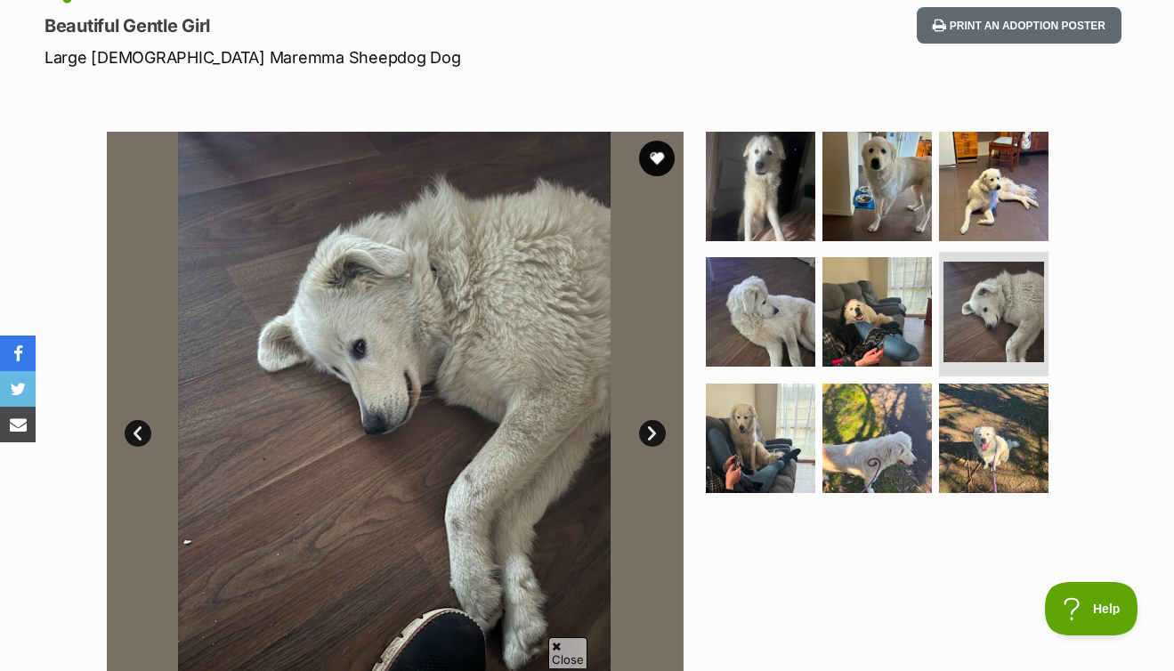
click at [658, 429] on link "Next" at bounding box center [652, 433] width 27 height 27
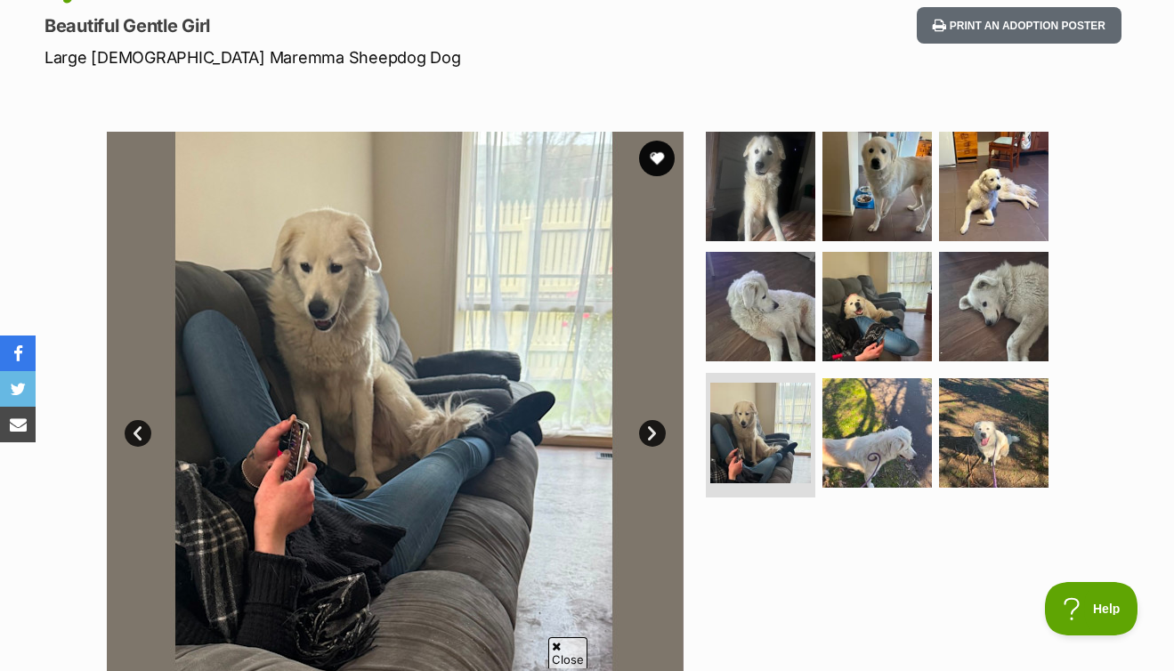
click at [658, 429] on link "Next" at bounding box center [652, 433] width 27 height 27
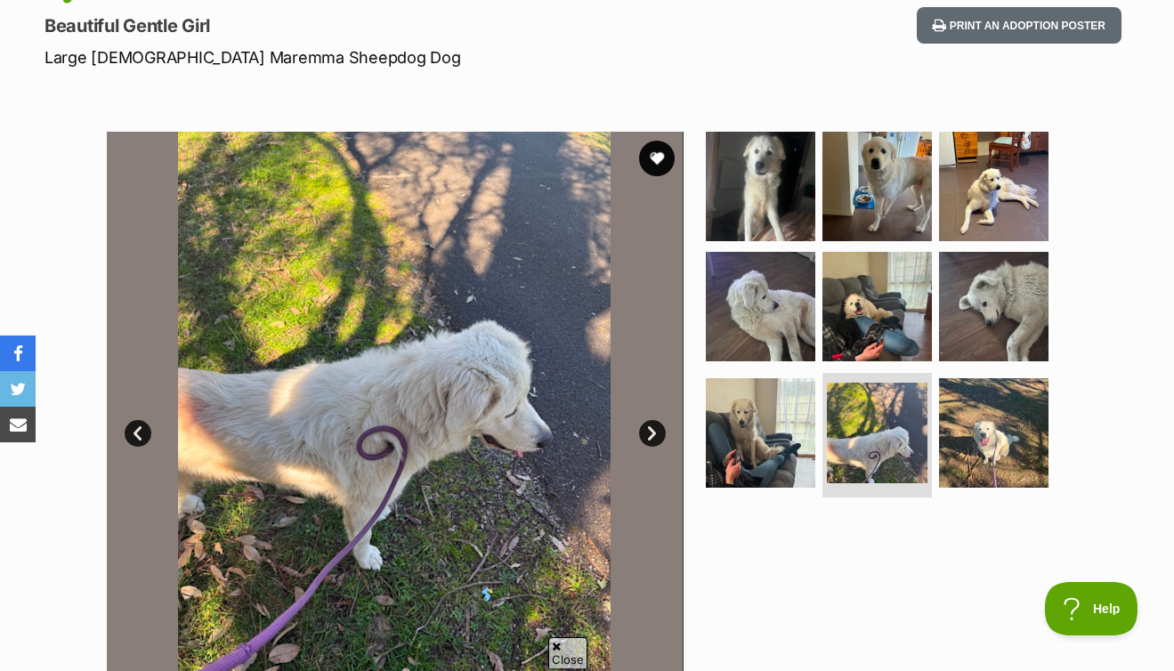
click at [658, 429] on link "Next" at bounding box center [652, 433] width 27 height 27
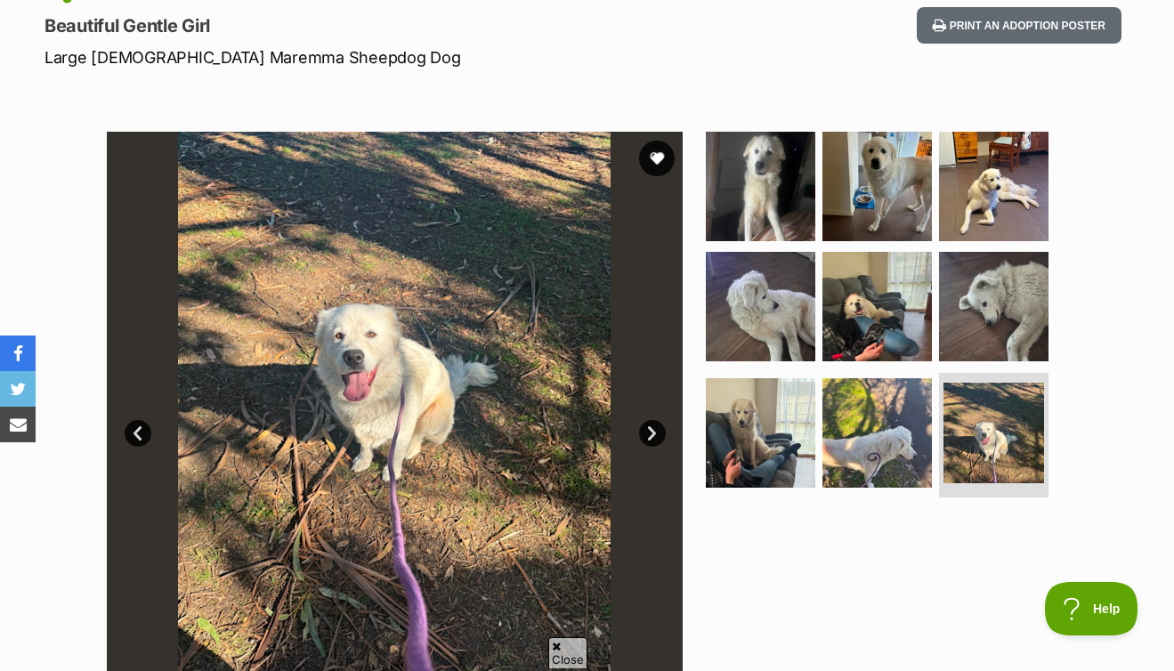
click at [658, 429] on link "Next" at bounding box center [652, 433] width 27 height 27
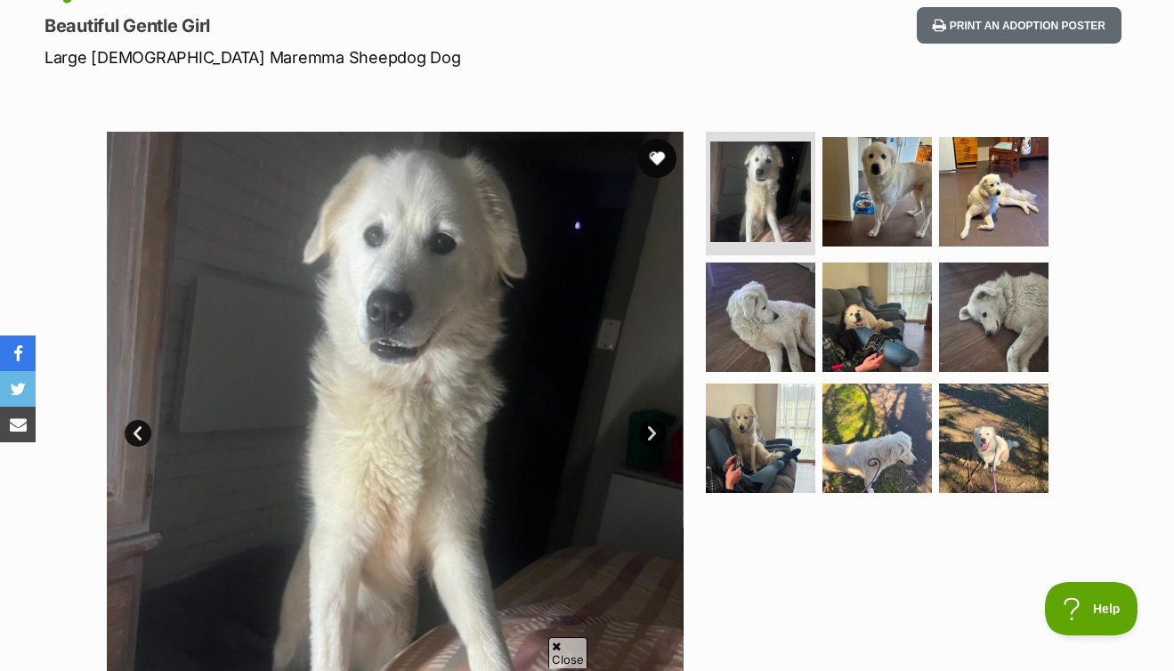
click at [669, 157] on button "favourite" at bounding box center [656, 158] width 39 height 39
